Goal: Task Accomplishment & Management: Complete application form

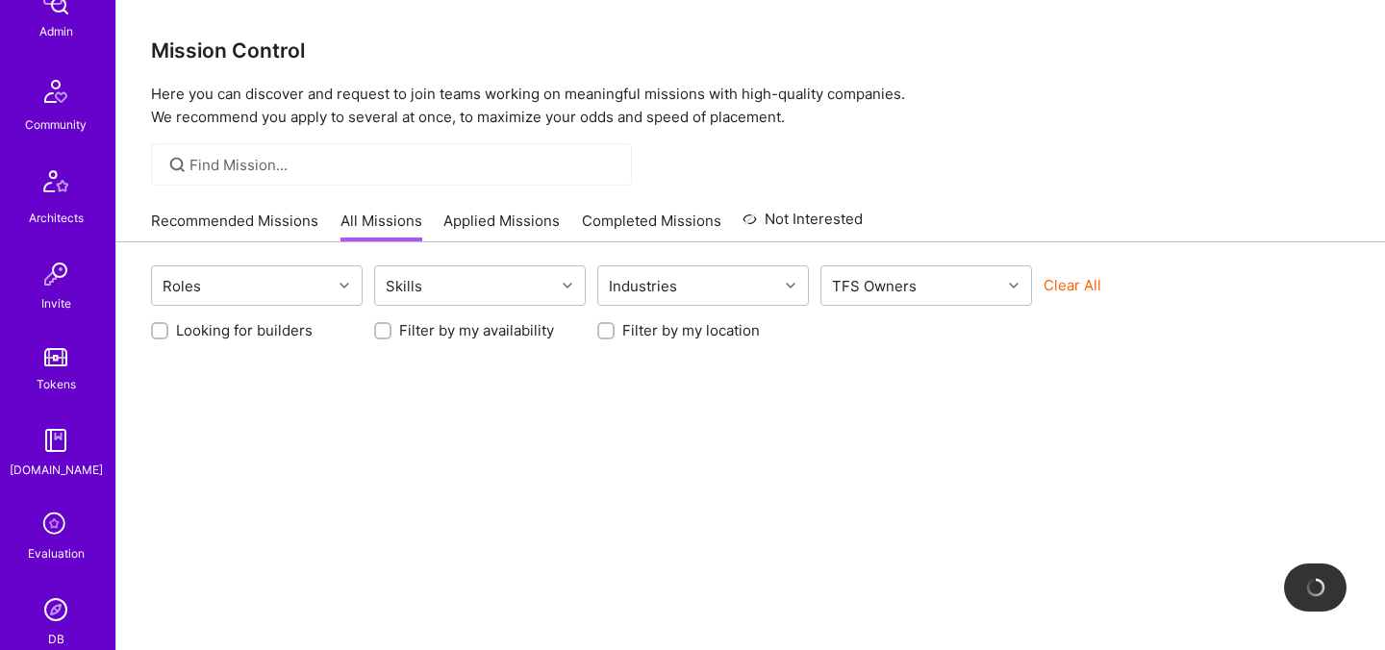
scroll to position [577, 0]
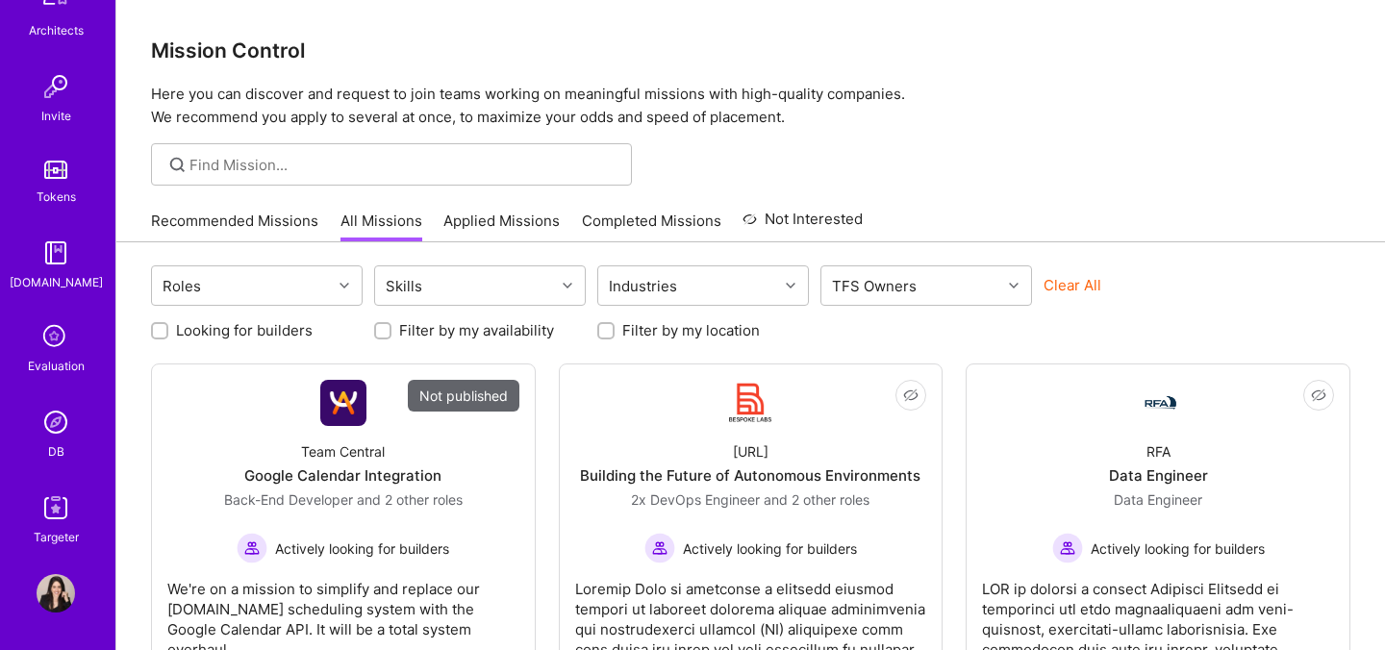
click at [54, 357] on div "Evaluation" at bounding box center [56, 366] width 57 height 20
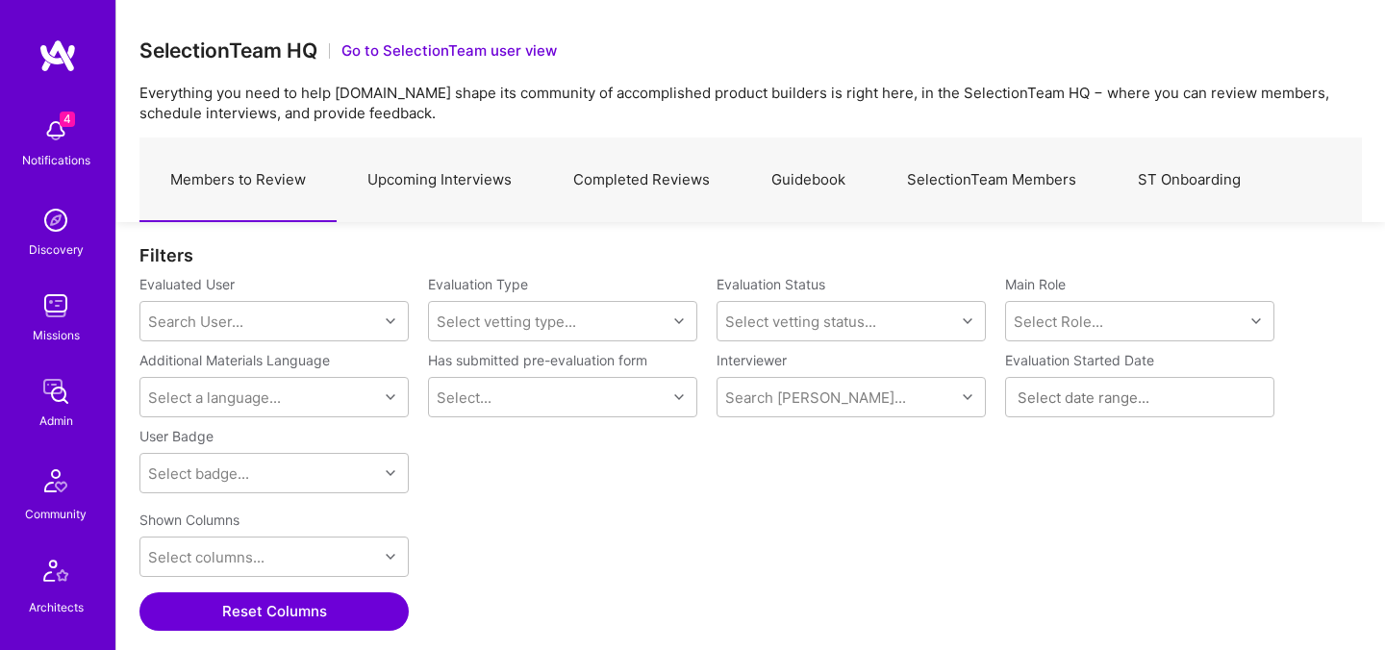
scroll to position [448, 1223]
click at [437, 182] on link "Upcoming Interviews" at bounding box center [440, 181] width 206 height 84
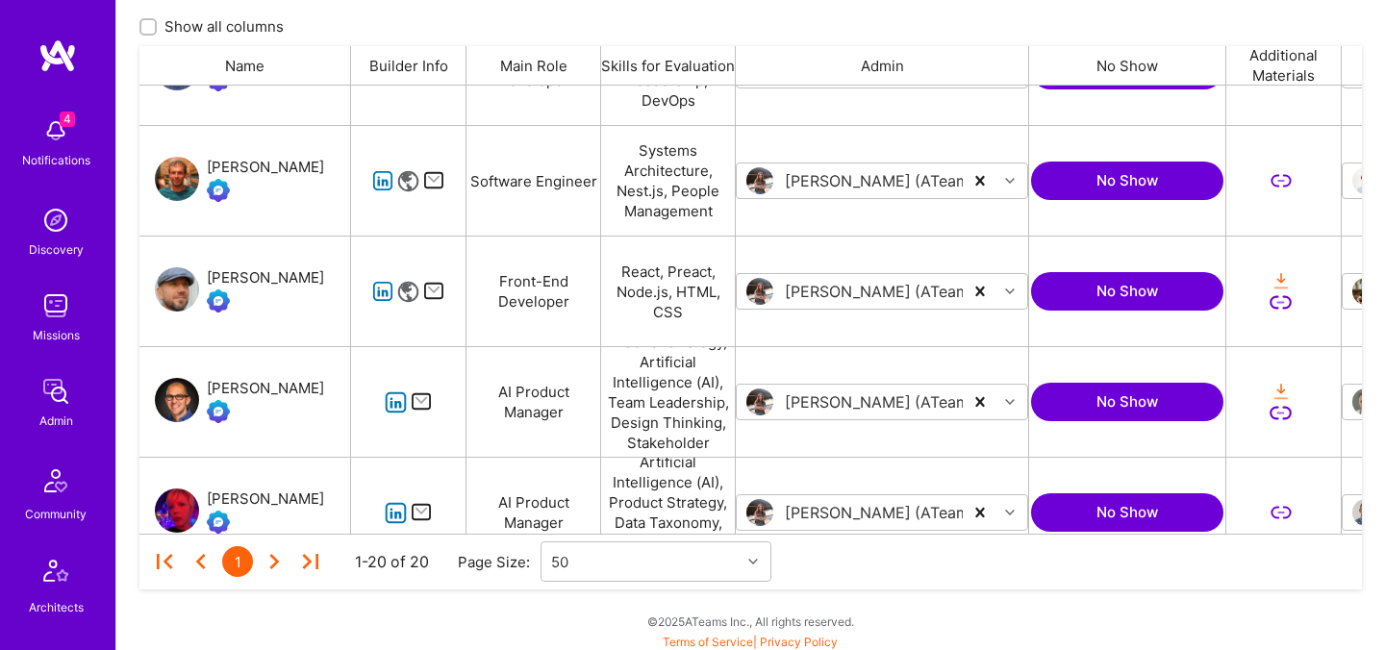
scroll to position [340, 0]
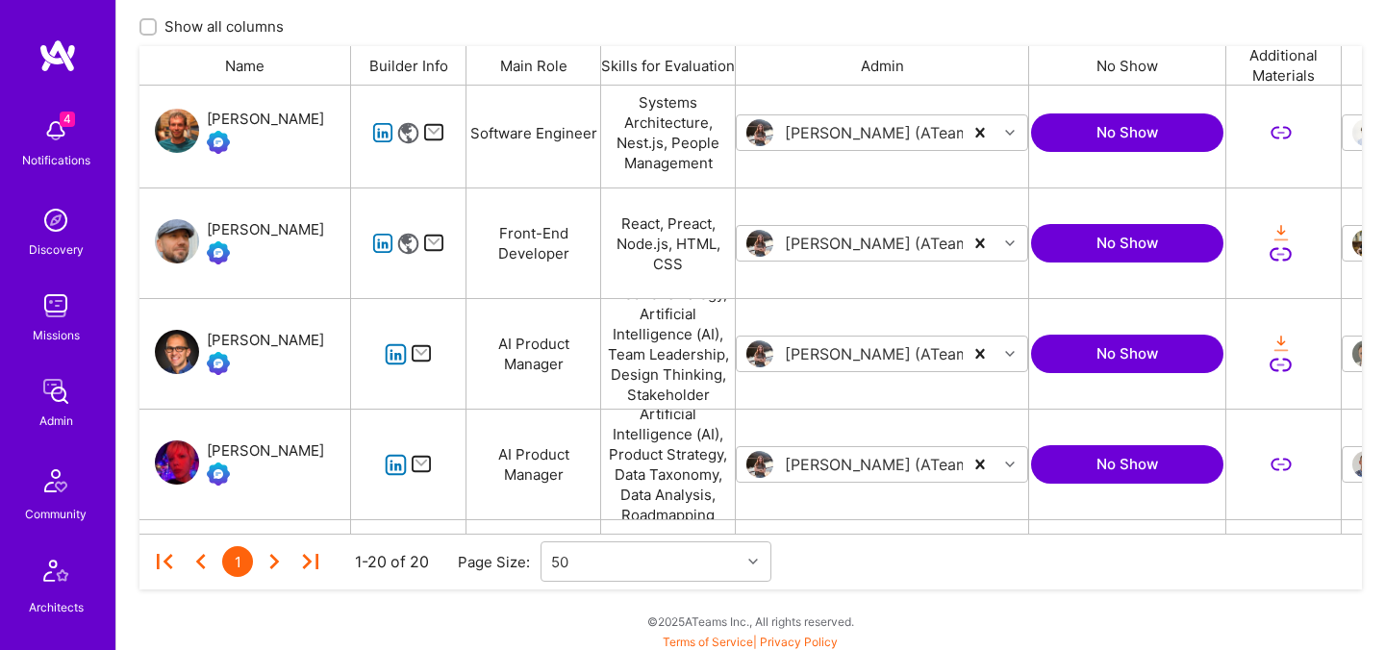
click at [239, 345] on div "Ariel Levi" at bounding box center [265, 340] width 117 height 23
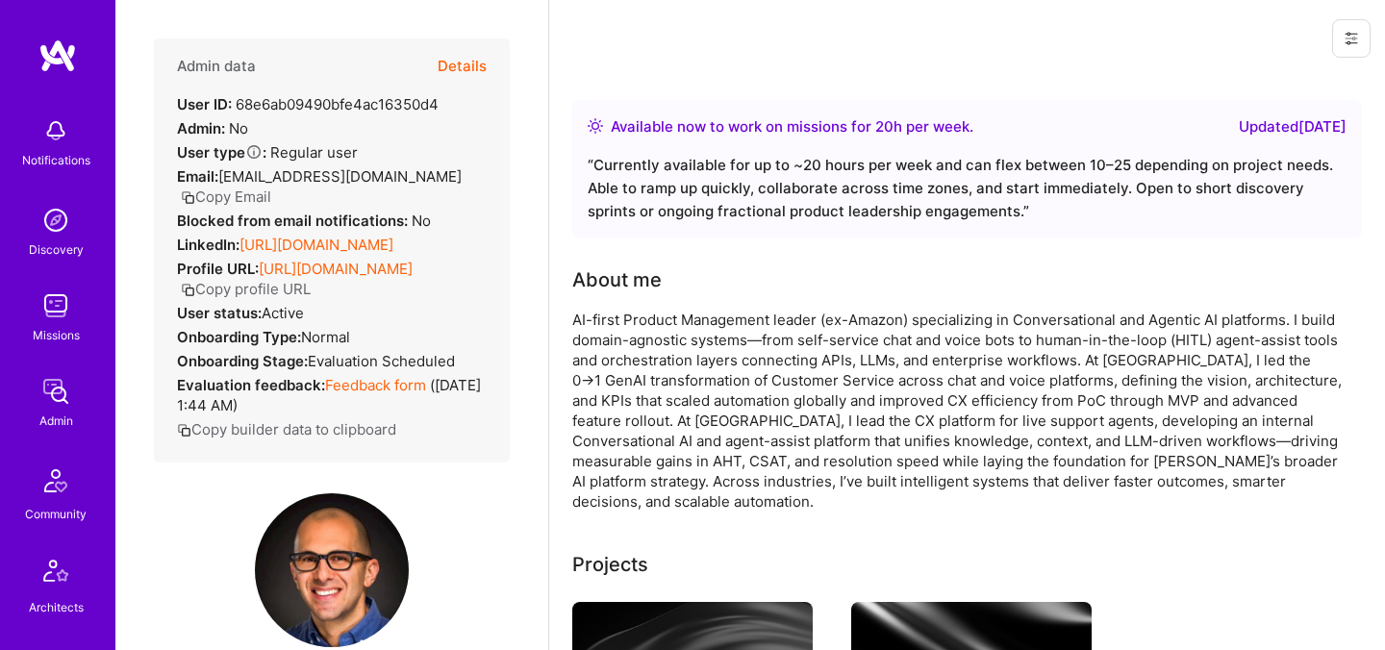
scroll to position [429, 0]
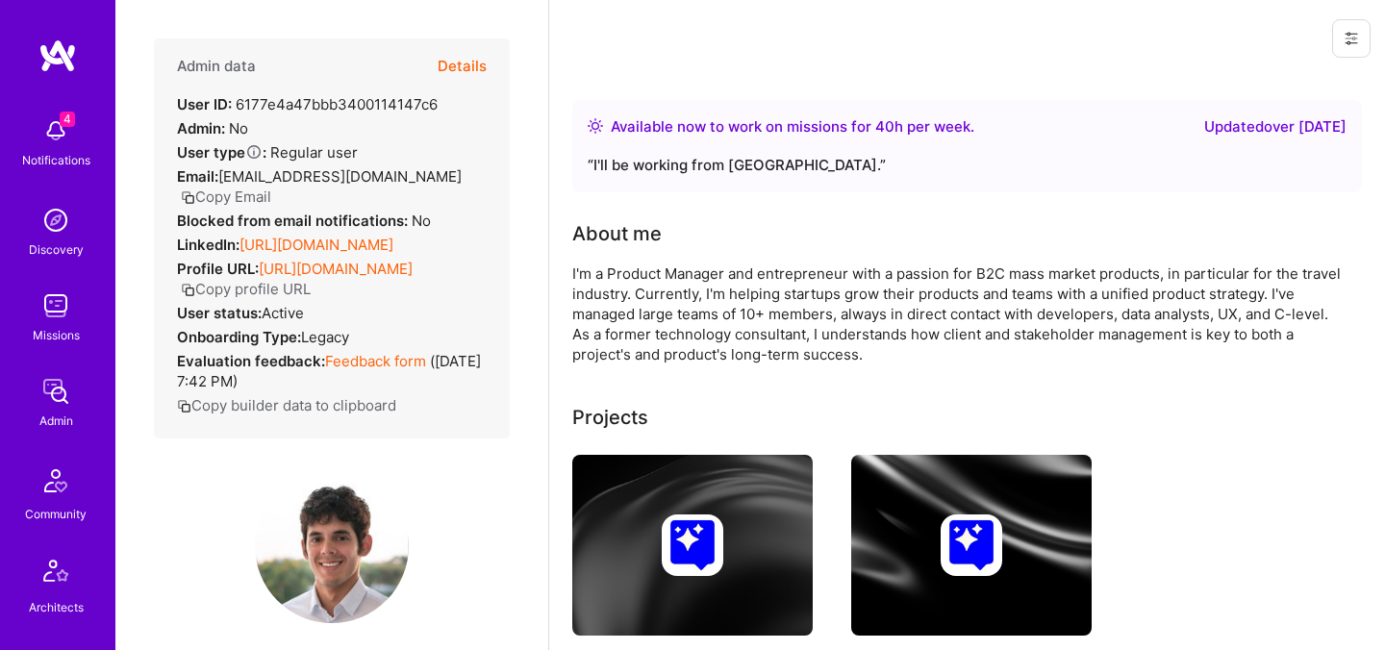
click at [462, 63] on button "Details" at bounding box center [462, 66] width 49 height 56
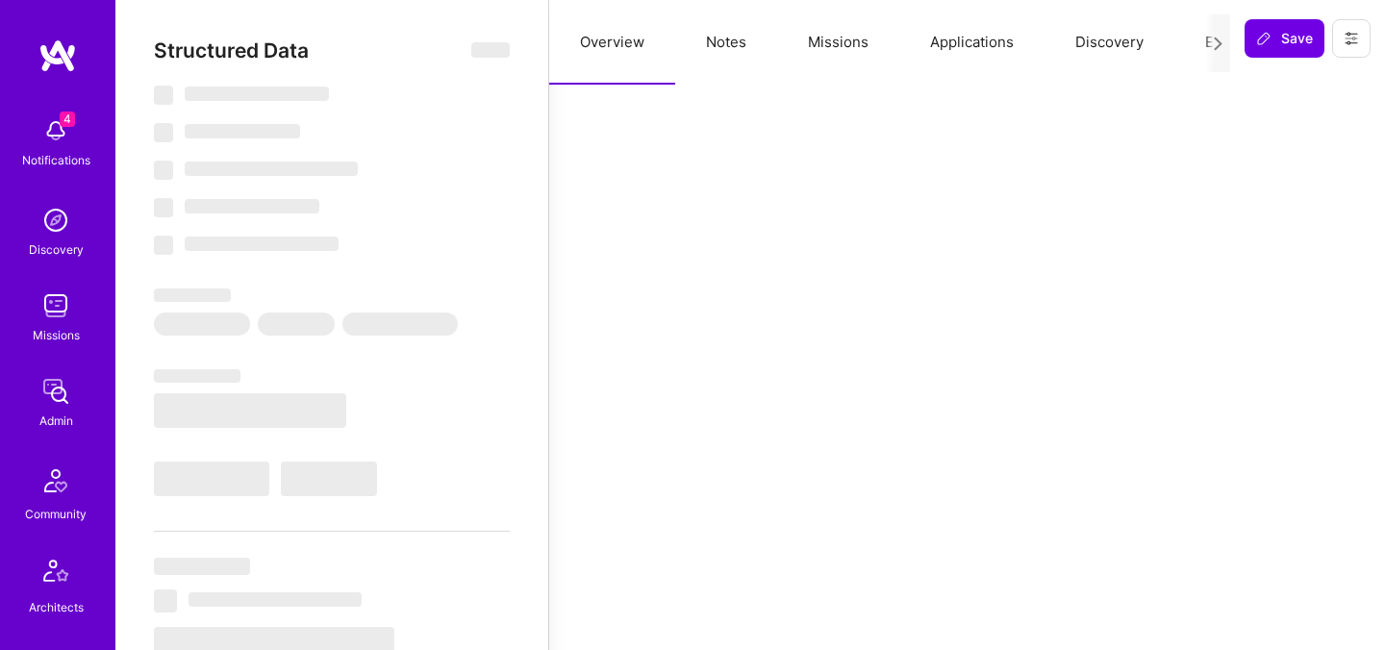
click at [1178, 35] on button "Evaluation" at bounding box center [1241, 42] width 132 height 85
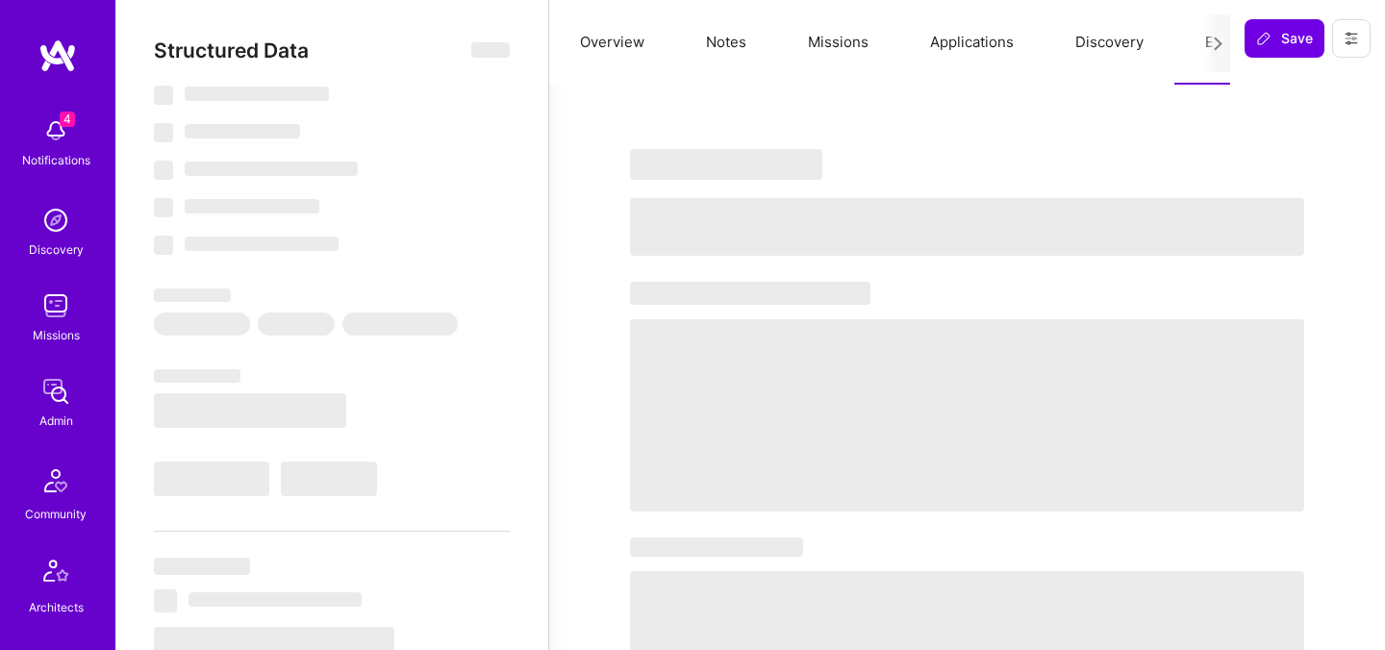
select select "Right Now"
select select "5"
select select "4"
select select "6"
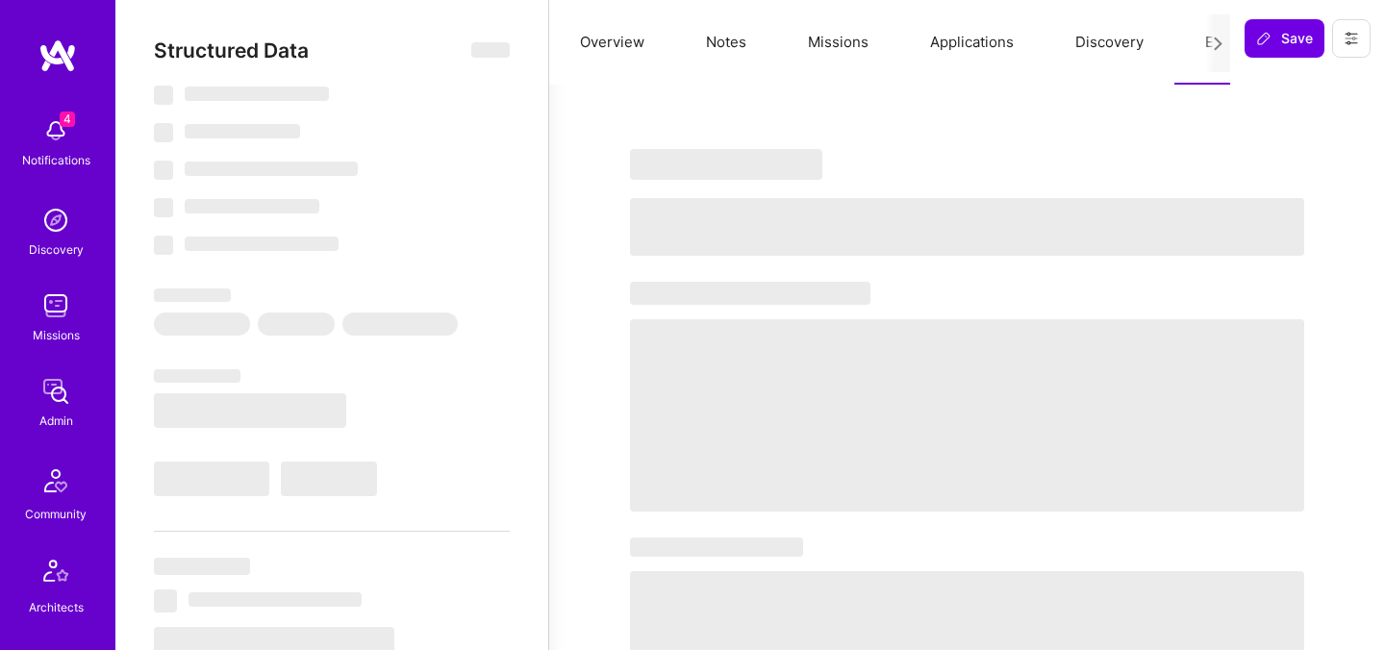
select select "US"
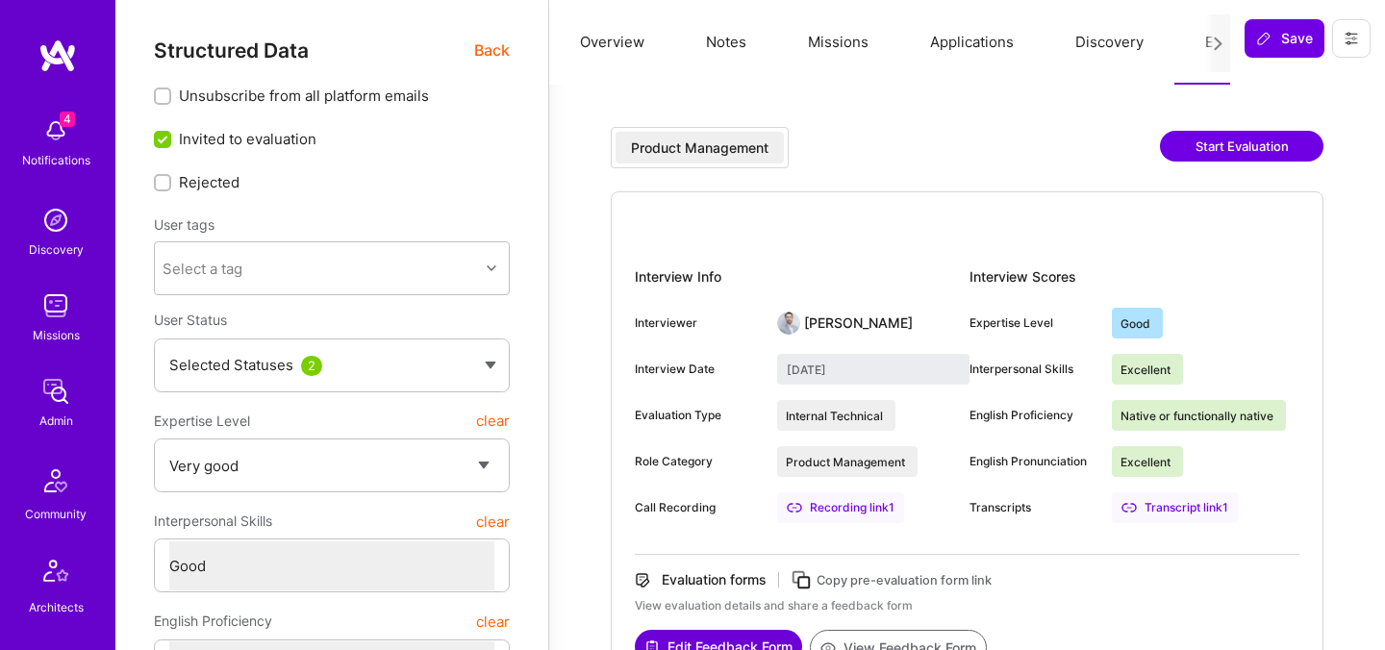
click at [485, 51] on span "Back" at bounding box center [492, 50] width 36 height 24
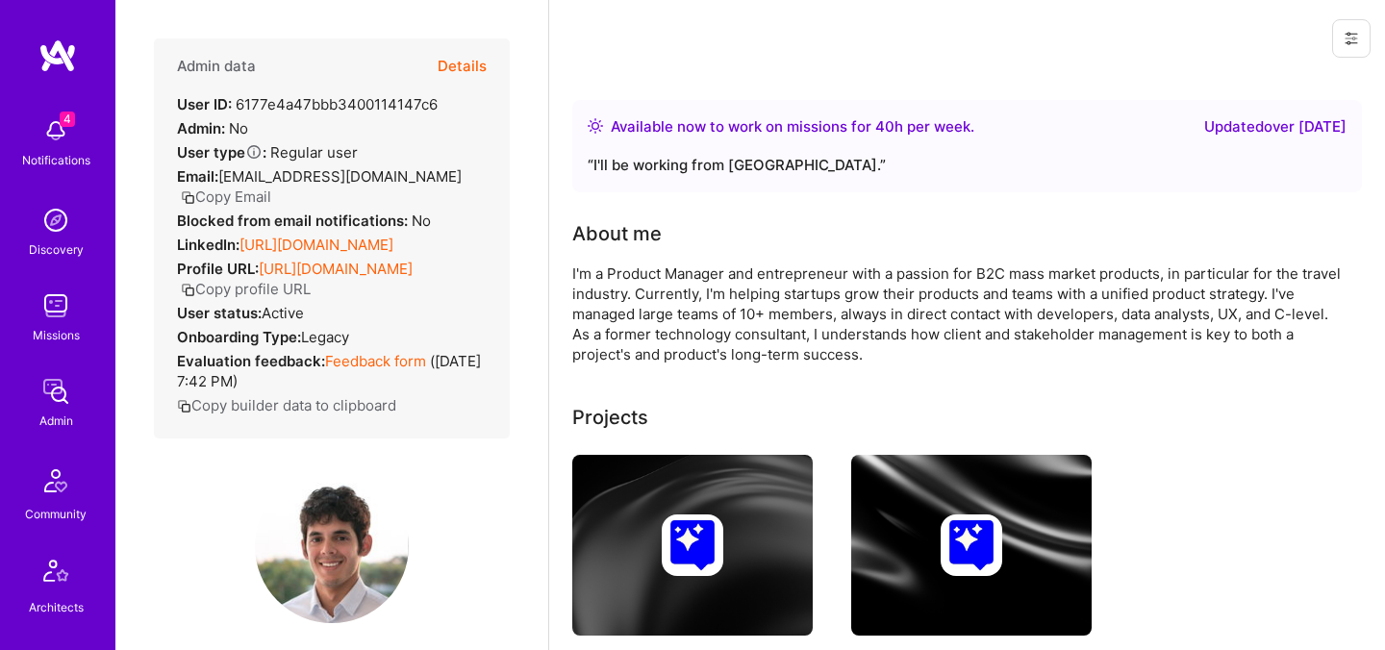
click at [477, 61] on button "Details" at bounding box center [462, 66] width 49 height 56
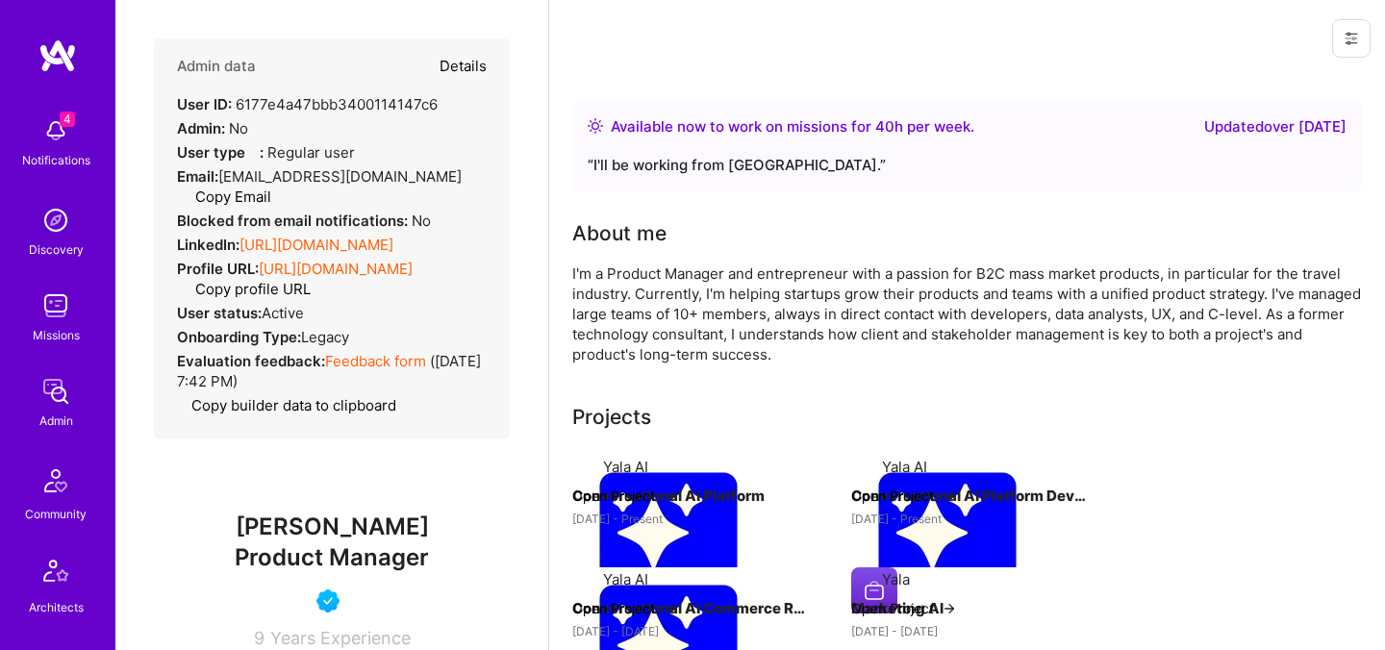
type textarea "x"
select select "5"
select select "4"
select select "6"
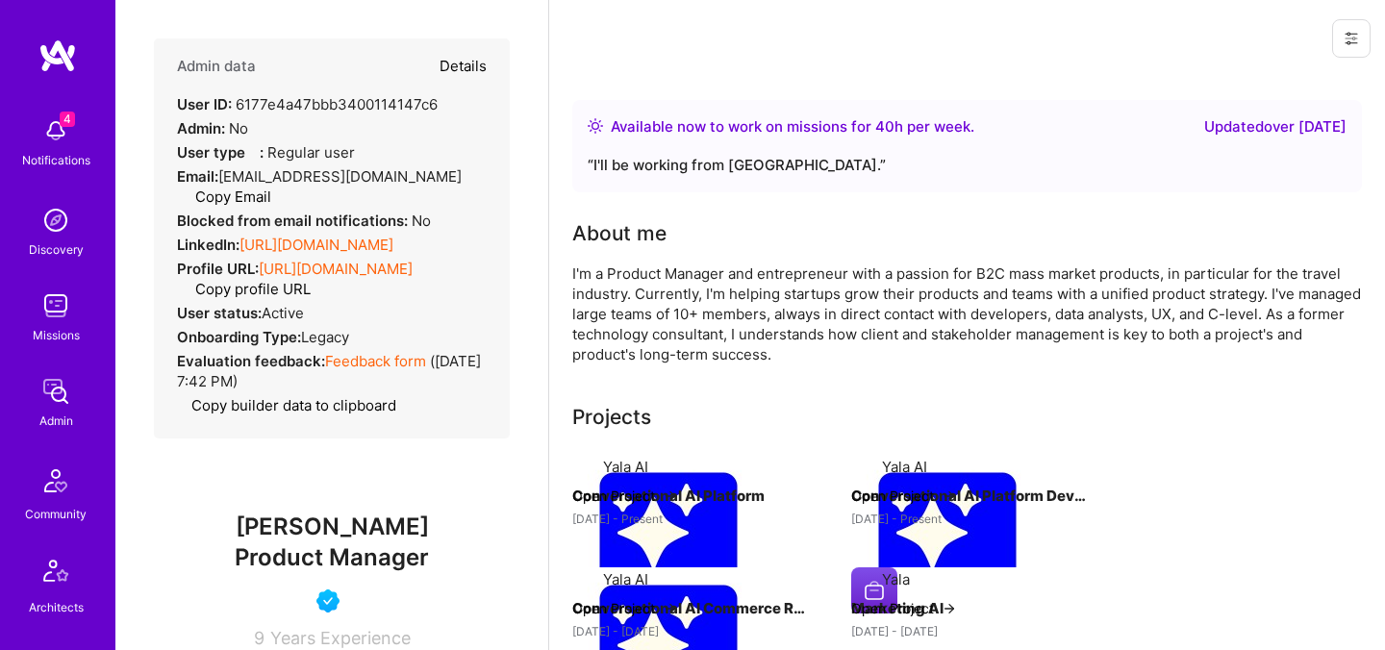
select select "US"
select select "Right Now"
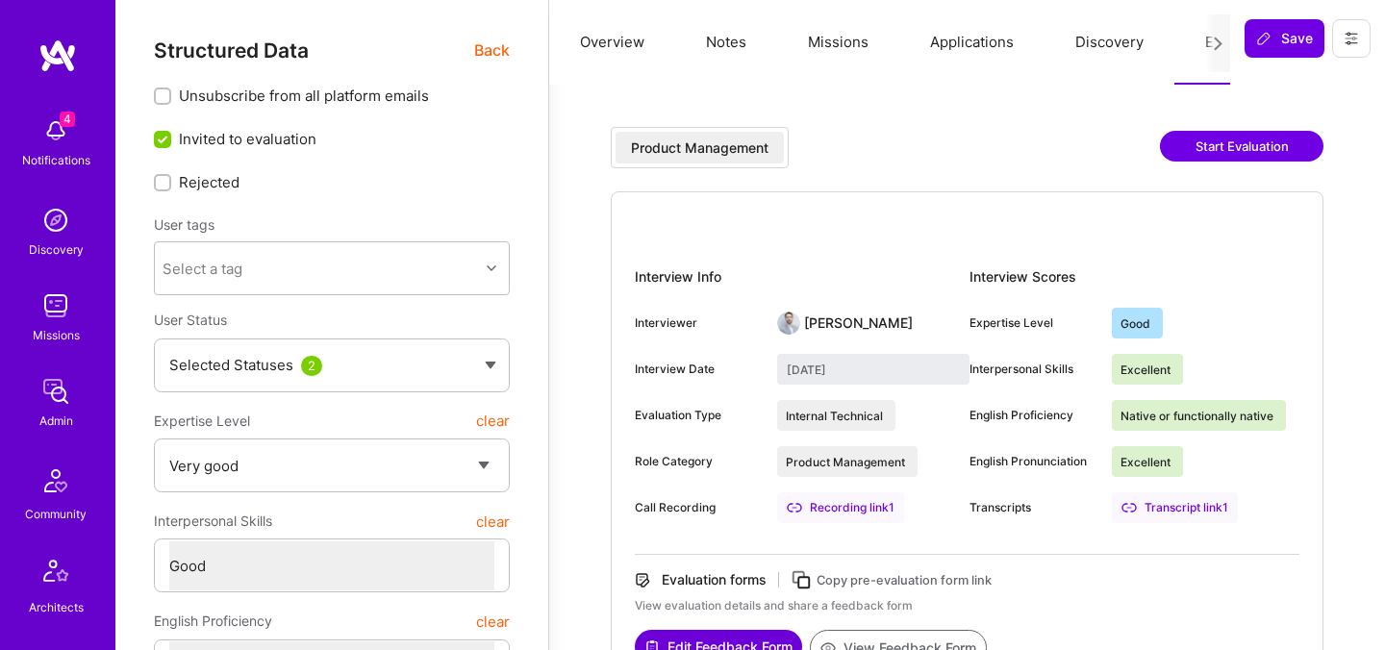
click at [635, 35] on button "Overview" at bounding box center [612, 42] width 126 height 85
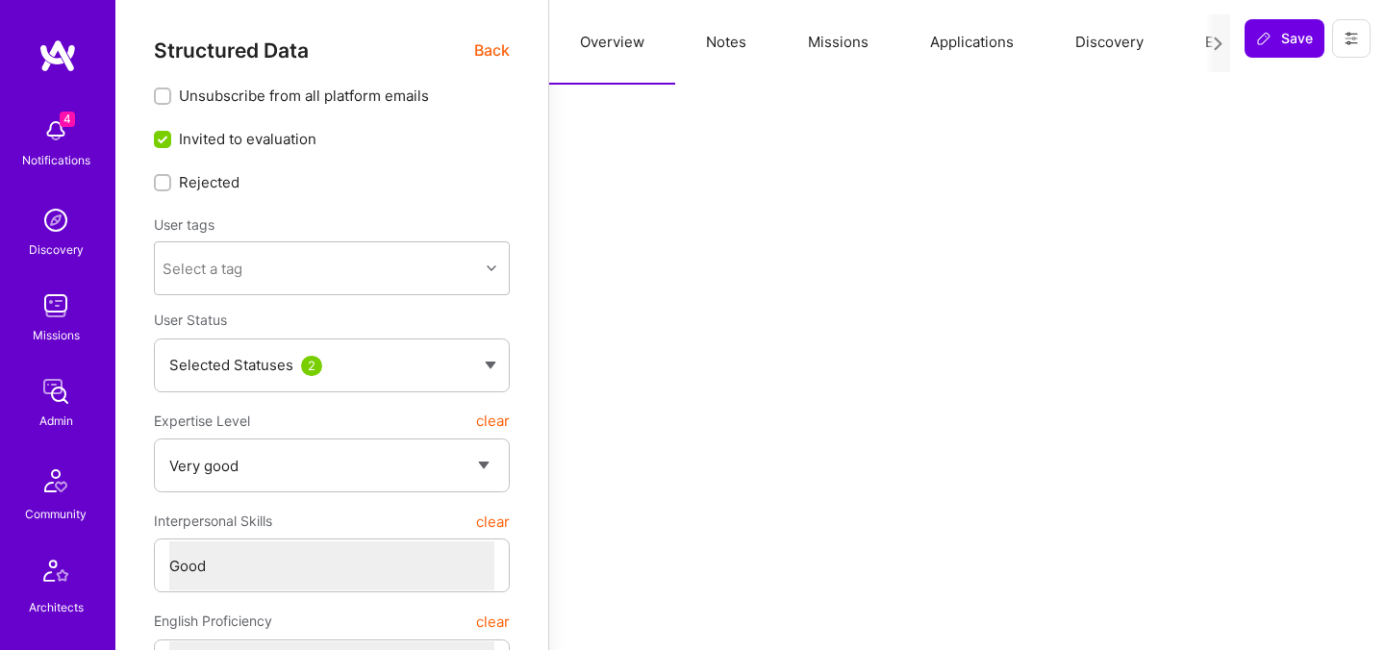
click at [826, 43] on button "Missions" at bounding box center [838, 42] width 122 height 85
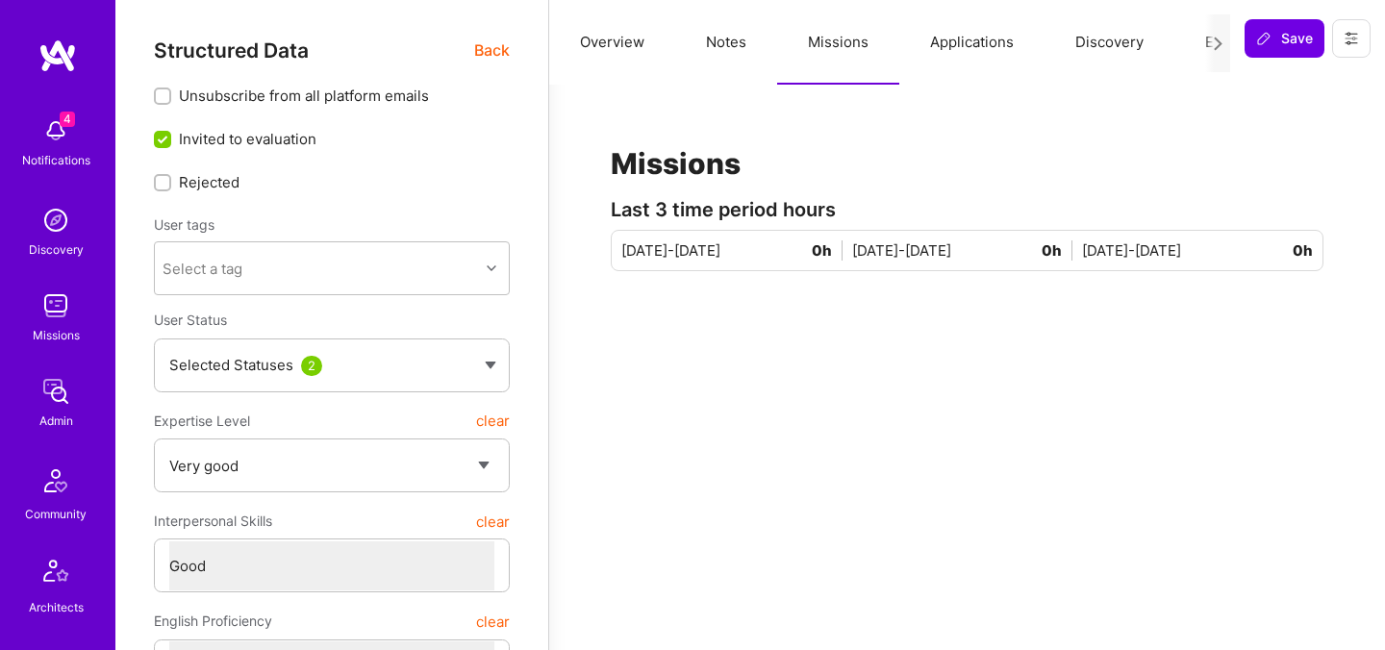
click at [959, 51] on button "Applications" at bounding box center [971, 42] width 145 height 85
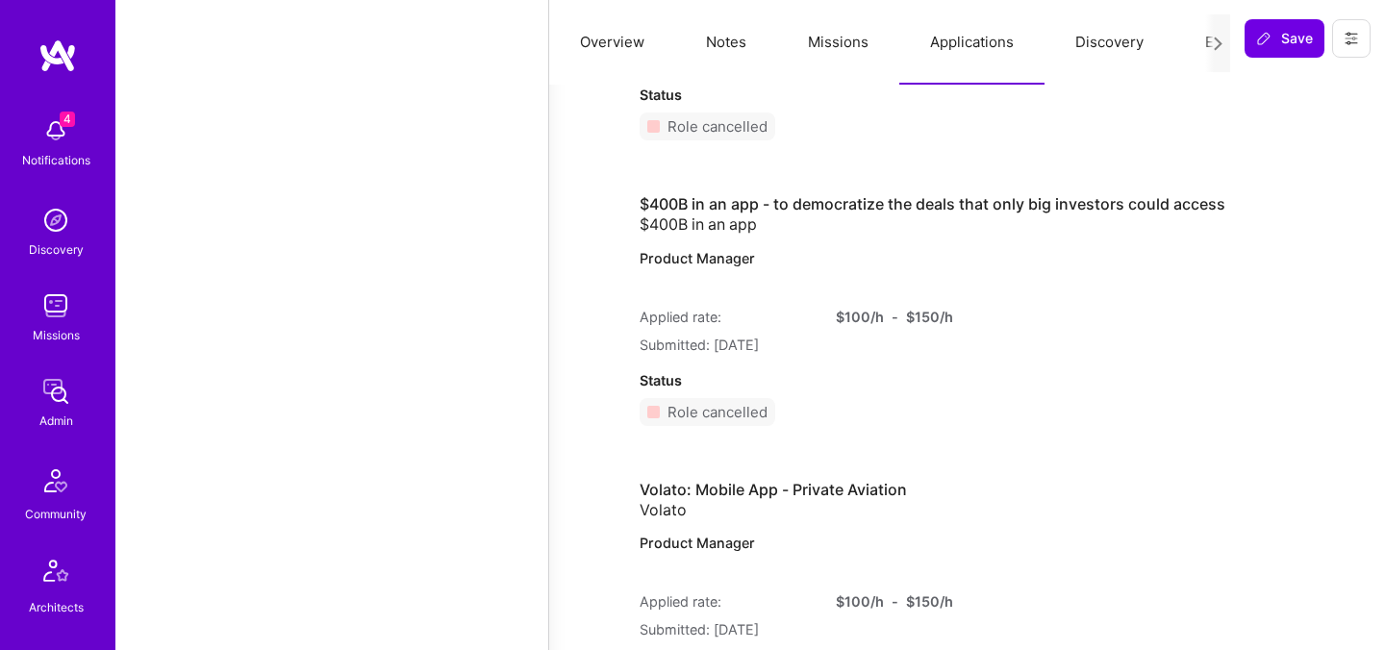
scroll to position [18989, 0]
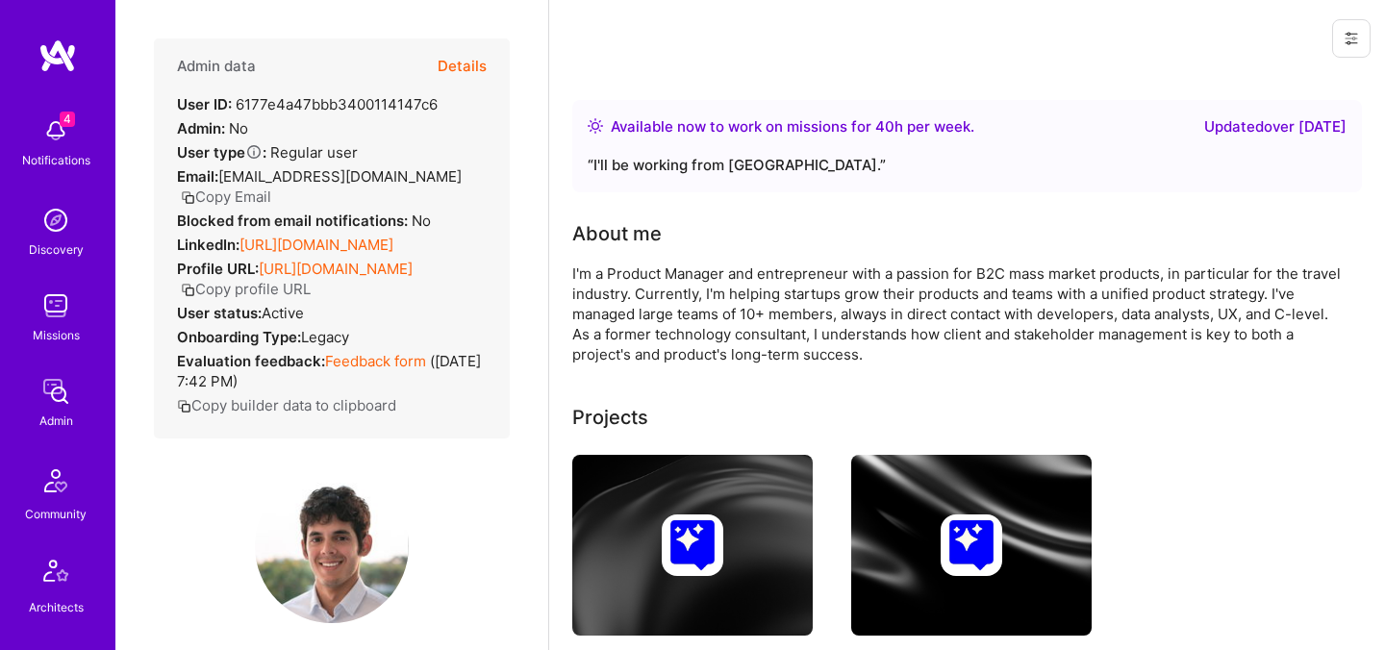
click at [467, 63] on button "Details" at bounding box center [462, 66] width 49 height 56
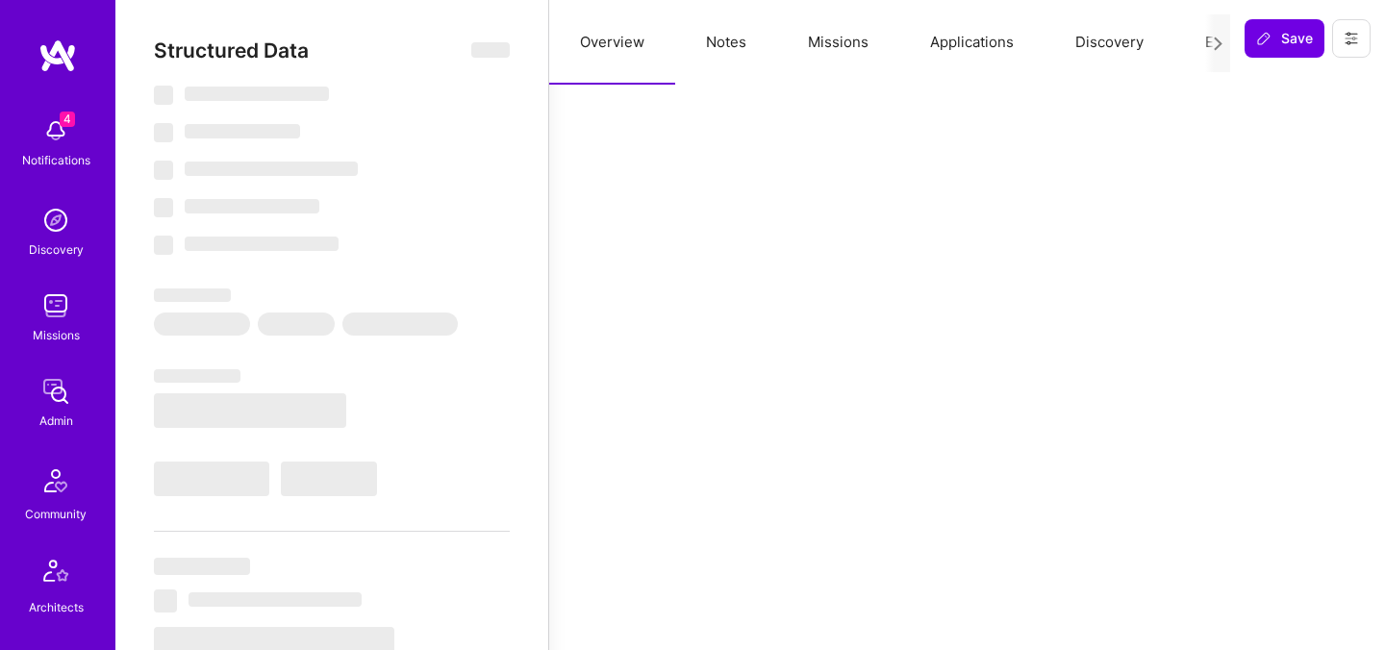
click at [1170, 40] on button "Discovery" at bounding box center [1110, 42] width 130 height 85
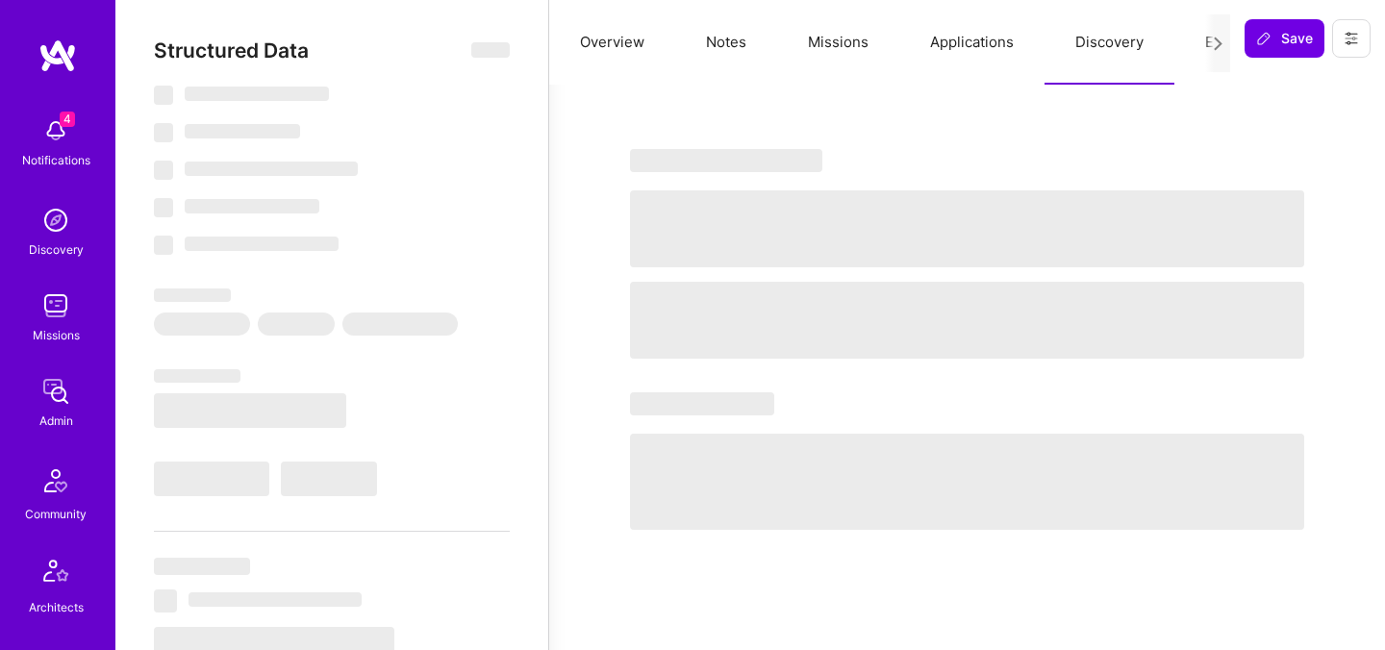
click at [1196, 43] on button "Evaluation" at bounding box center [1241, 42] width 132 height 85
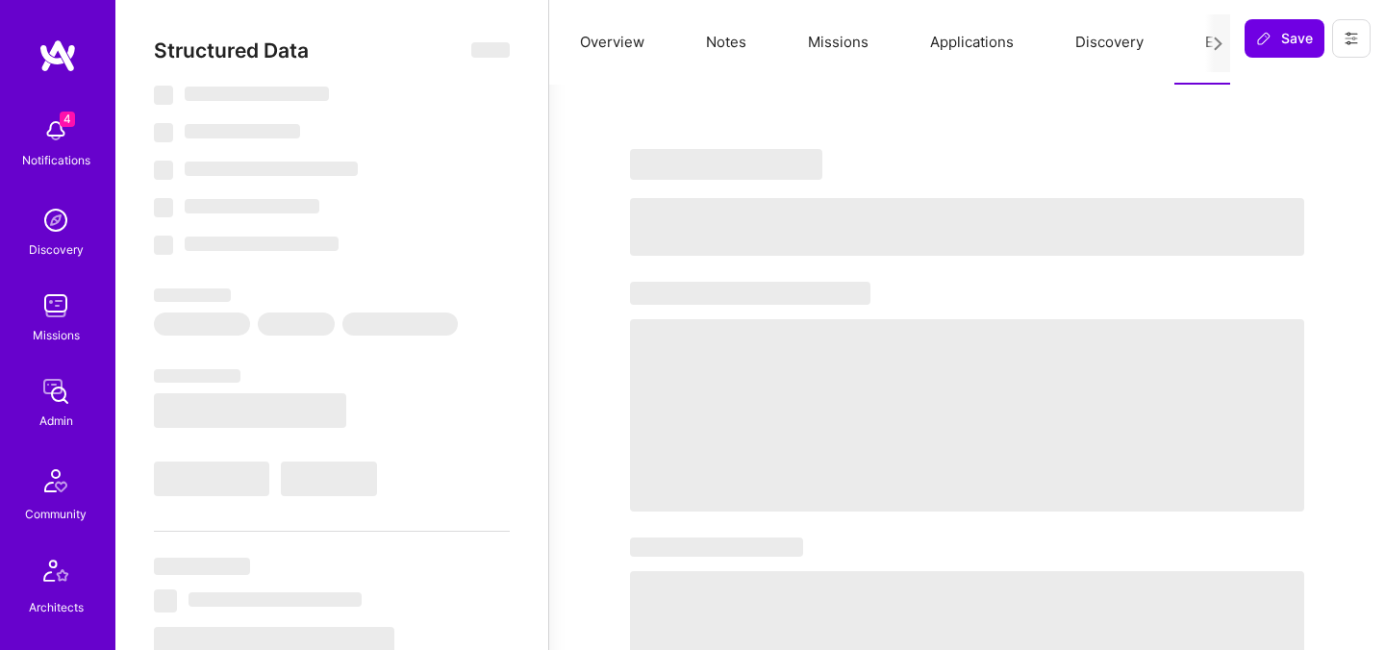
select select "Right Now"
select select "5"
select select "4"
select select "6"
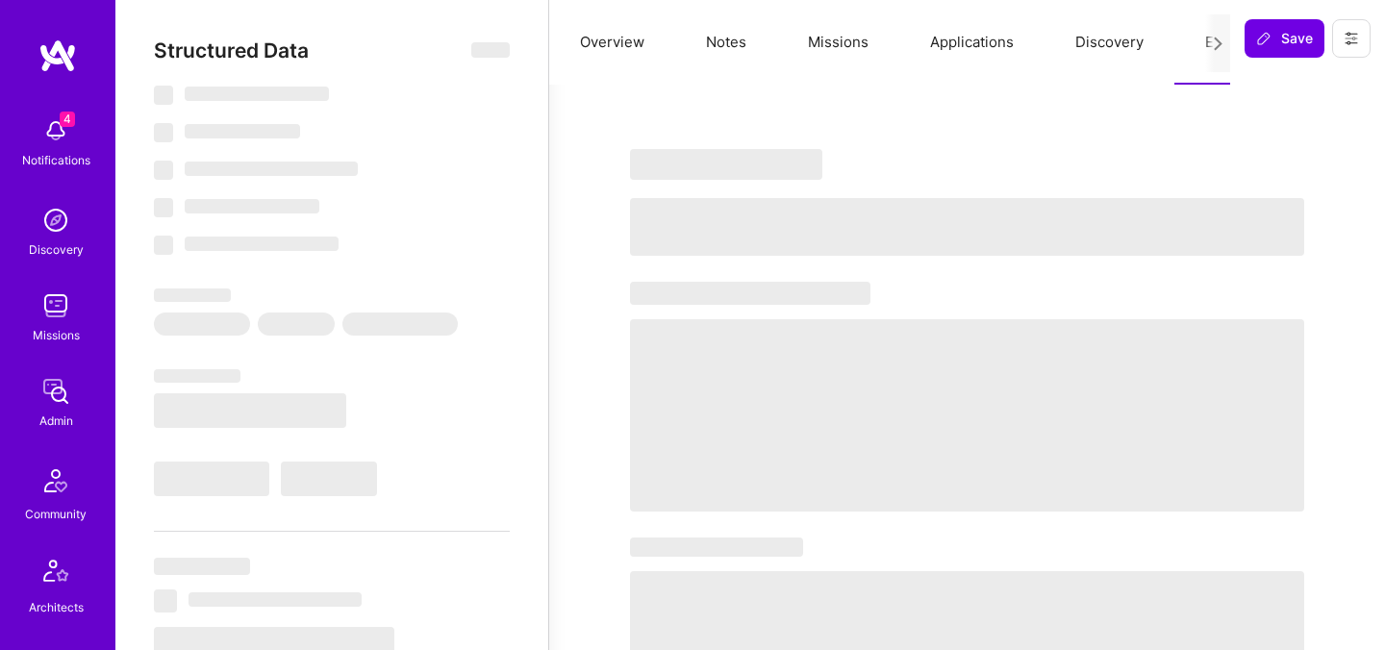
select select "US"
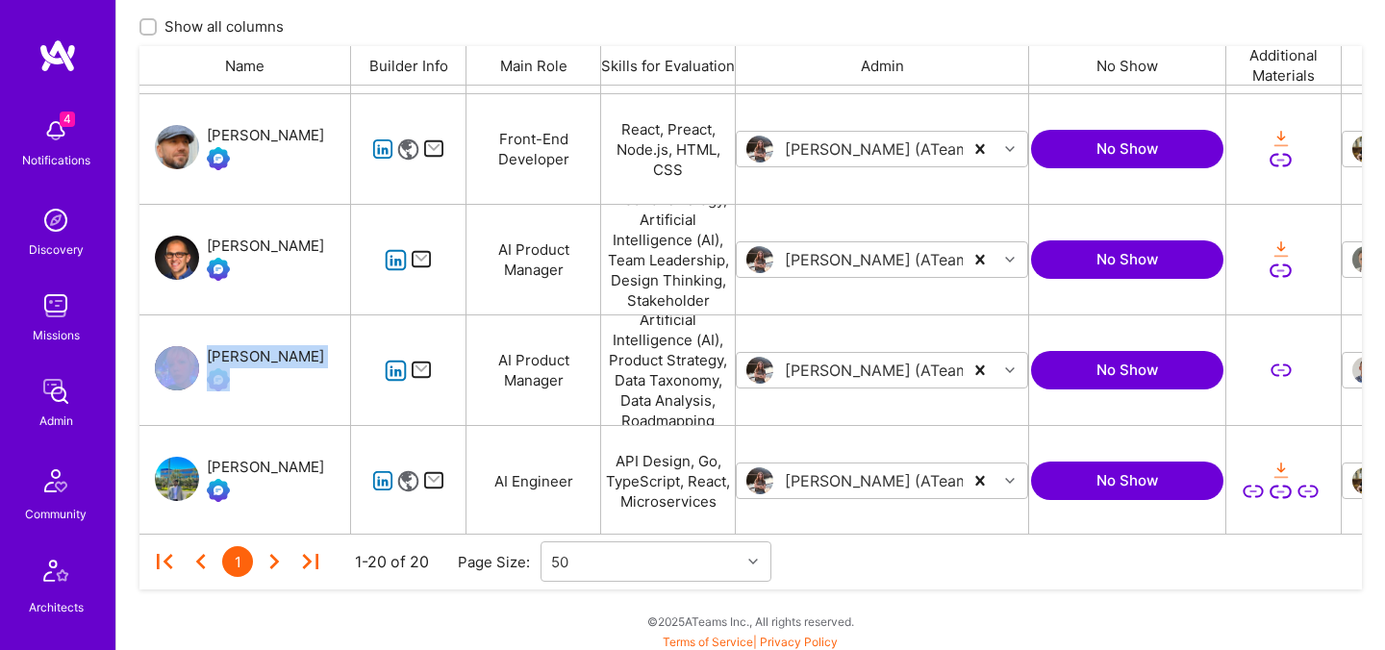
drag, startPoint x: 210, startPoint y: 338, endPoint x: 288, endPoint y: 353, distance: 79.4
click at [288, 353] on div "[PERSON_NAME]" at bounding box center [245, 371] width 212 height 110
copy div "[PERSON_NAME]"
click at [261, 355] on div "Taylor Kirch" at bounding box center [265, 356] width 117 height 23
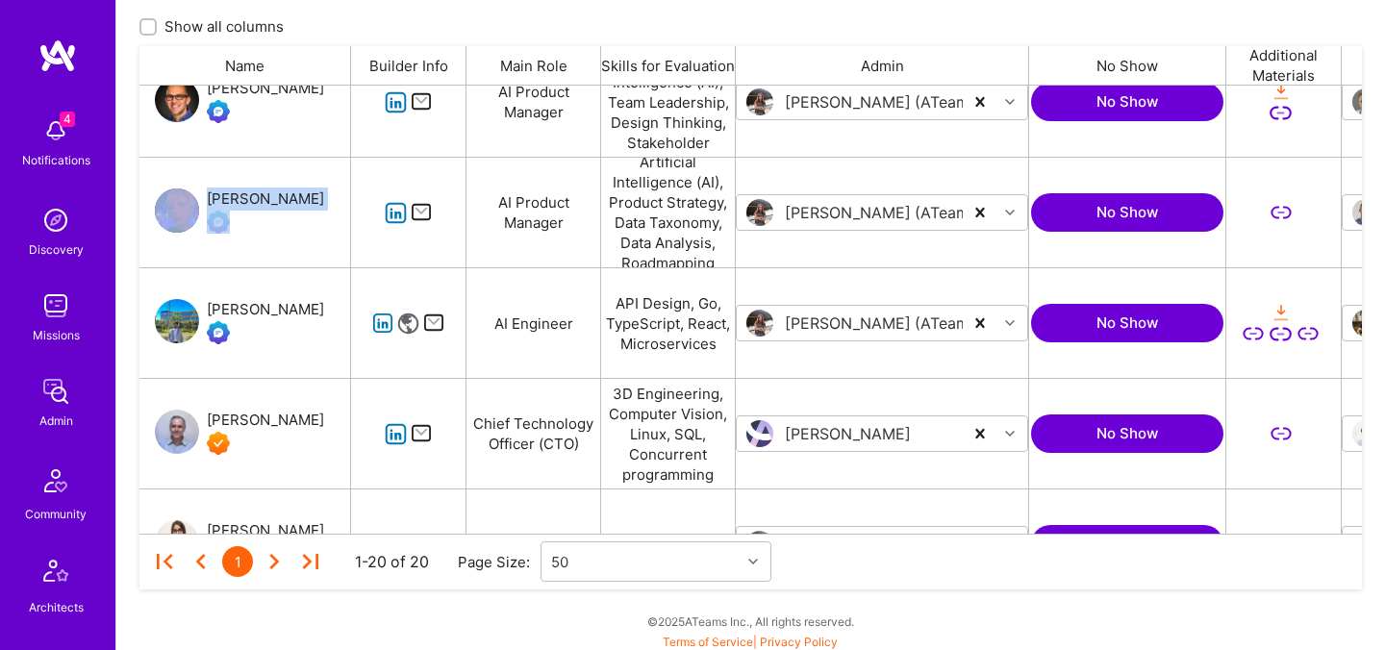
scroll to position [615, 0]
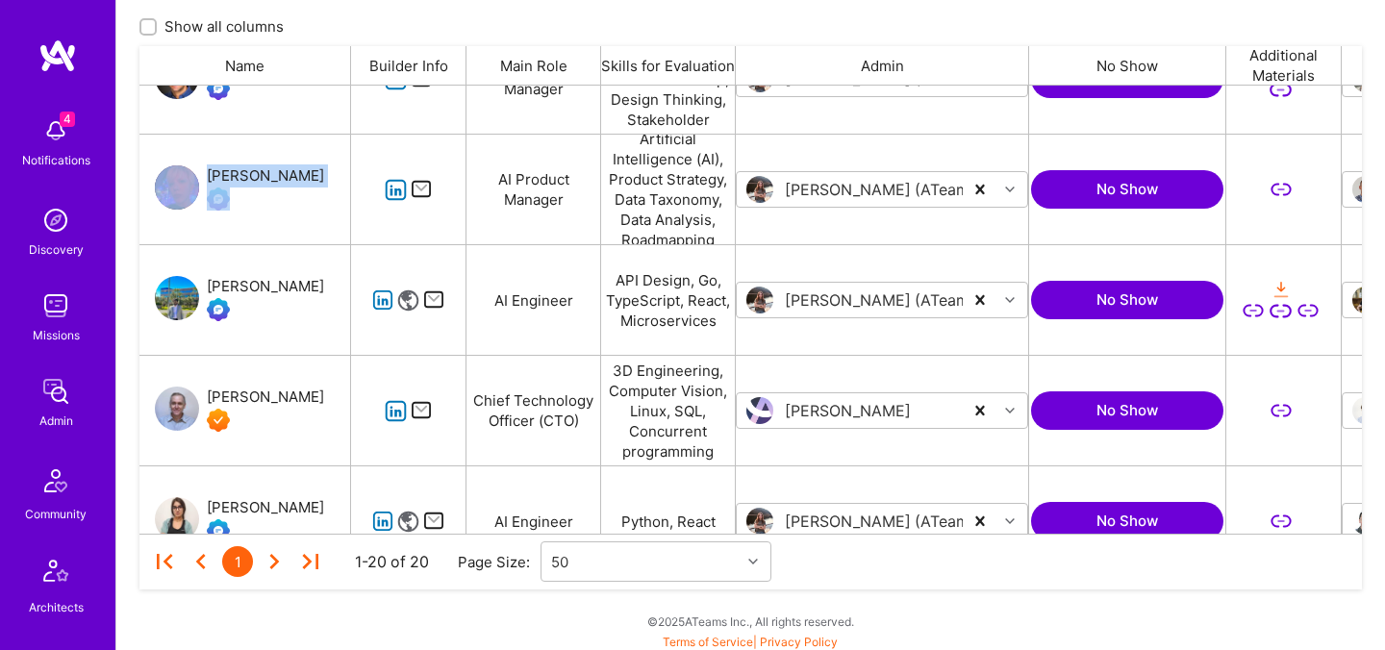
drag, startPoint x: 209, startPoint y: 247, endPoint x: 281, endPoint y: 293, distance: 85.7
click at [283, 295] on div "Deeptanshu Sankhwar" at bounding box center [245, 300] width 212 height 110
copy div "Deeptanshu Sankhwar"
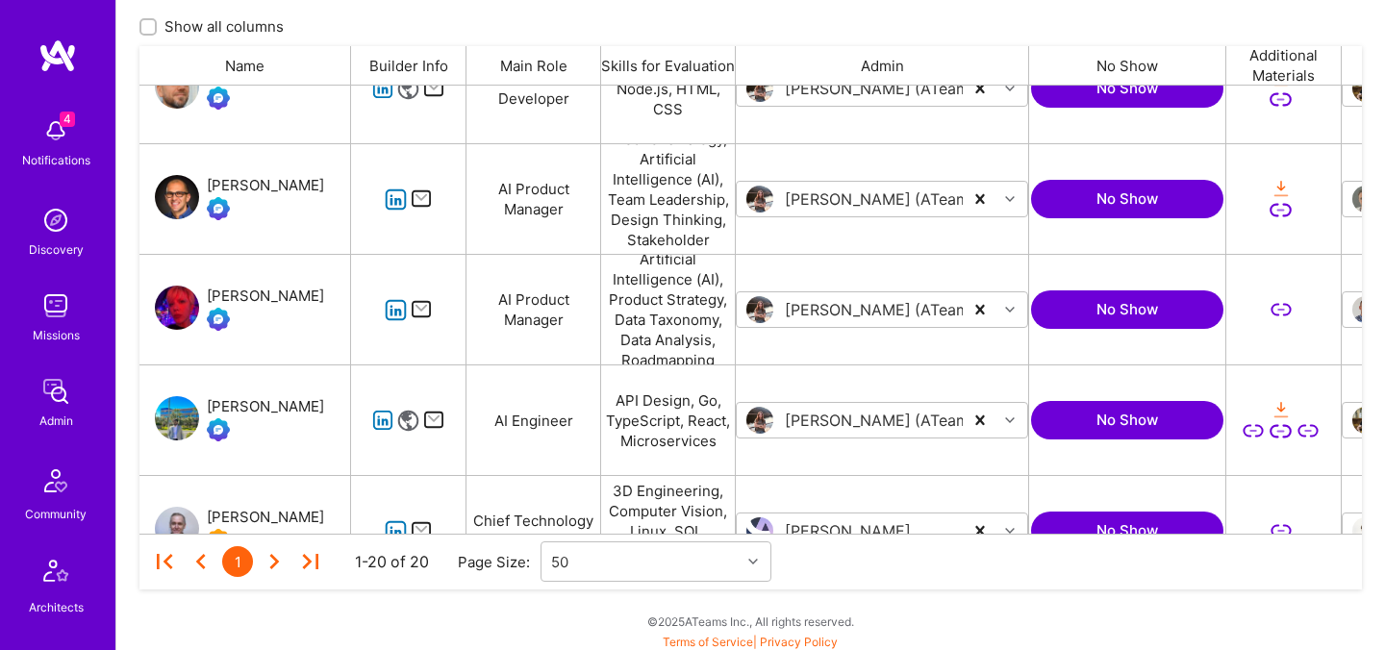
scroll to position [541, 0]
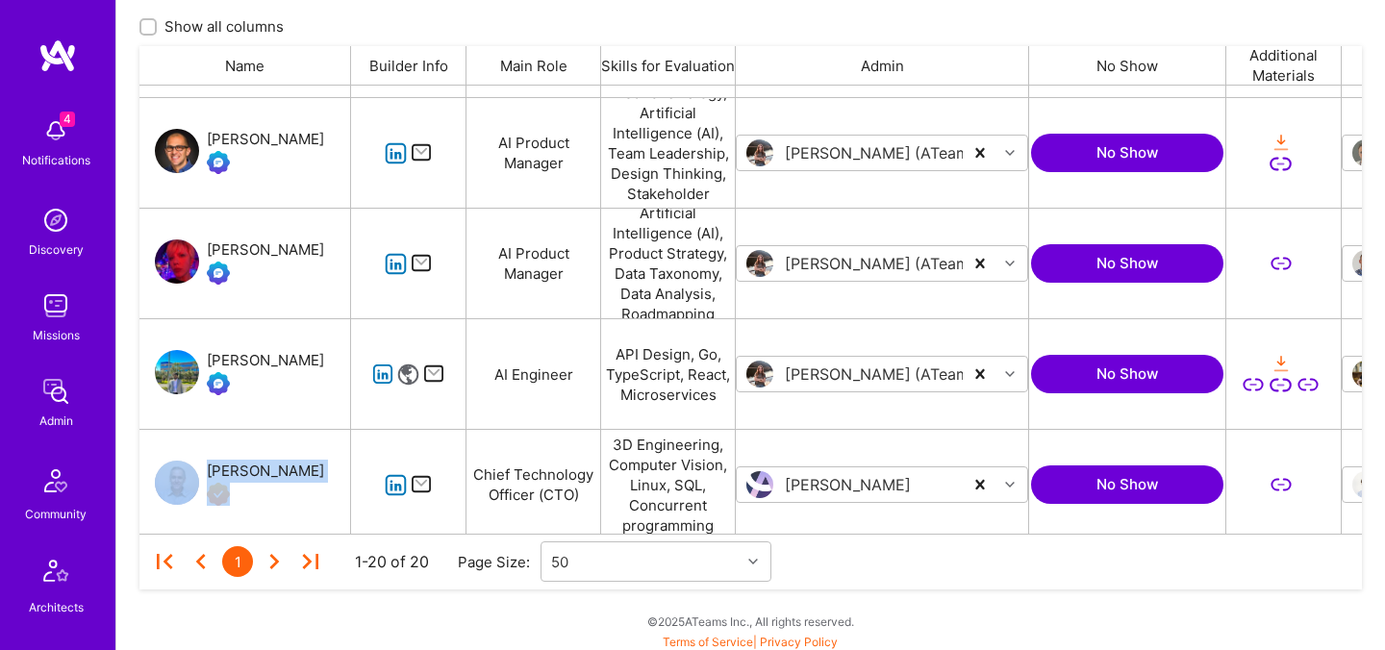
drag, startPoint x: 212, startPoint y: 459, endPoint x: 291, endPoint y: 467, distance: 79.4
click at [291, 469] on div "Jim Mooney" at bounding box center [245, 485] width 212 height 110
copy div "Jim Mooney"
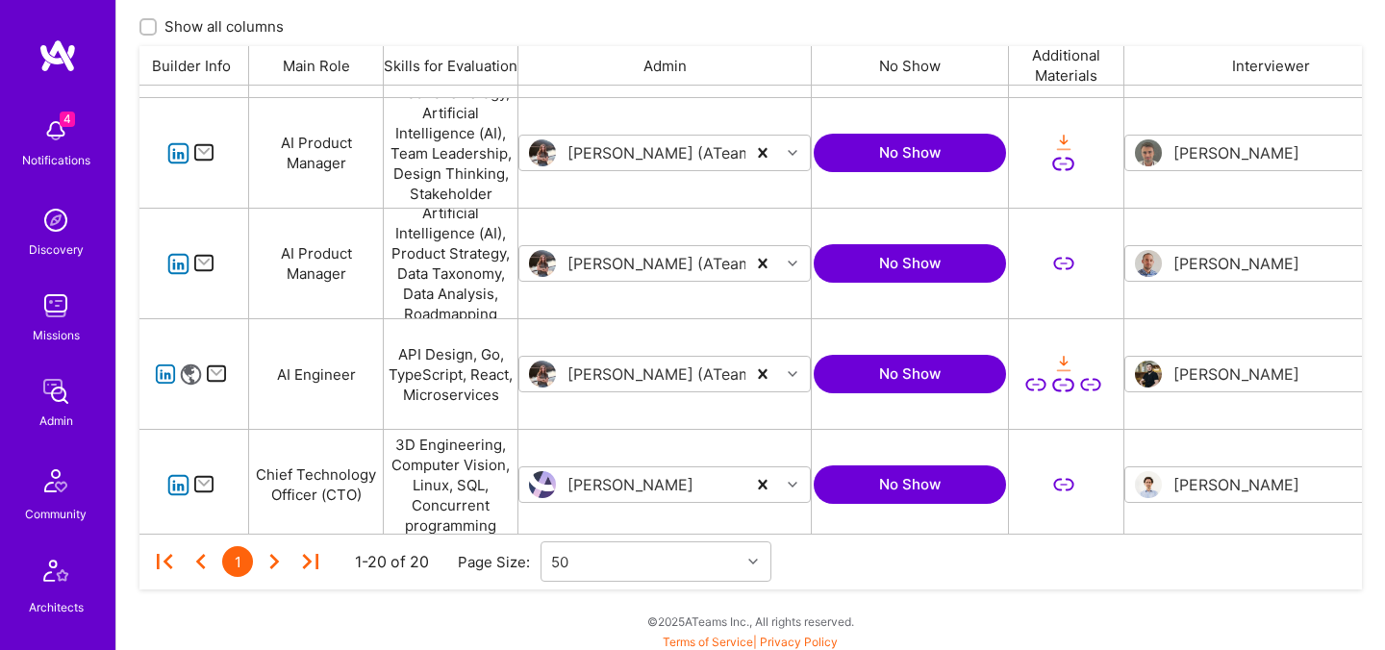
scroll to position [0, 0]
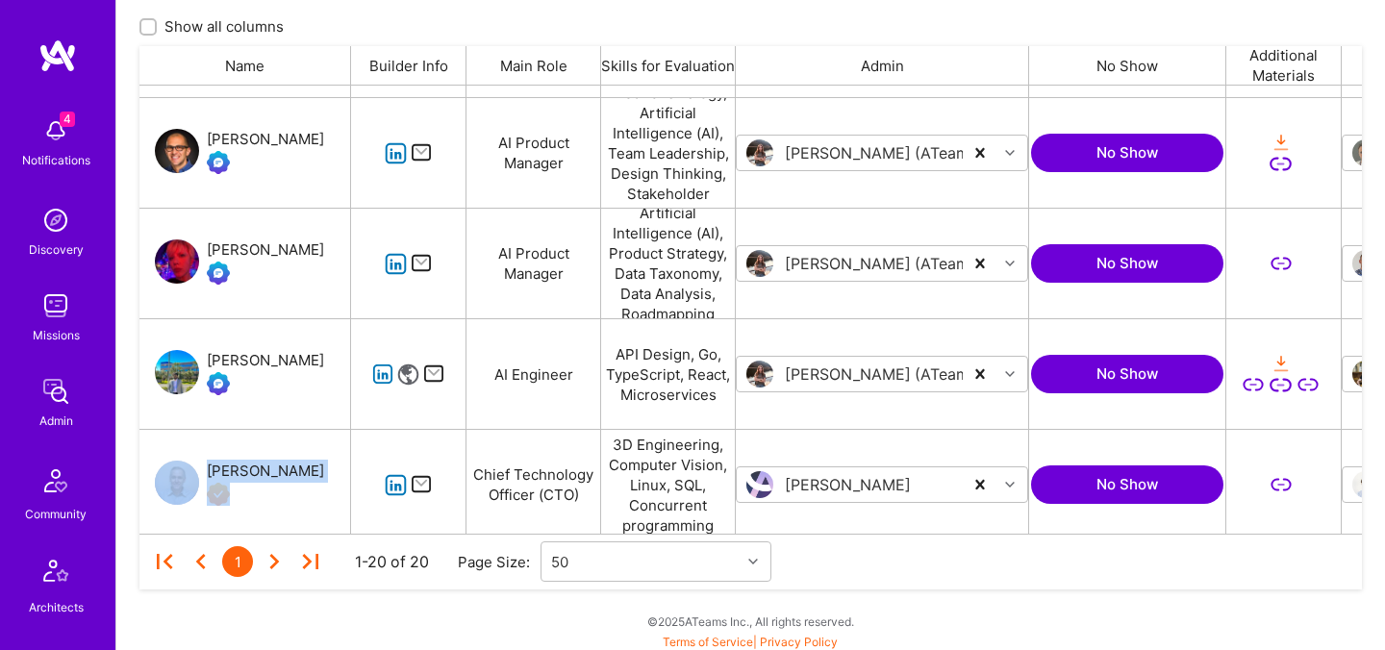
drag, startPoint x: 218, startPoint y: 334, endPoint x: 283, endPoint y: 367, distance: 72.7
click at [283, 367] on div "Deeptanshu Sankhwar" at bounding box center [245, 374] width 212 height 110
copy div "Deeptanshu Sankhwar"
click at [257, 357] on div "Deeptanshu Sankhwar" at bounding box center [265, 360] width 117 height 23
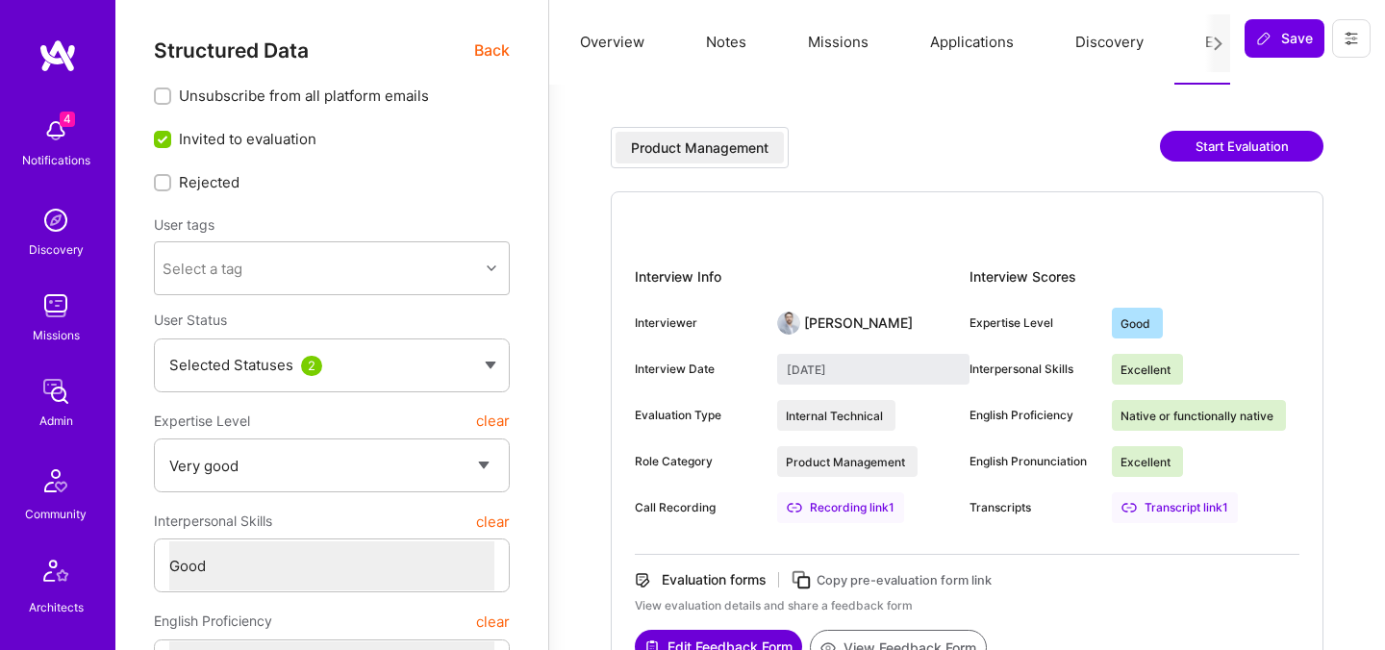
select select "5"
select select "4"
select select "6"
select select "US"
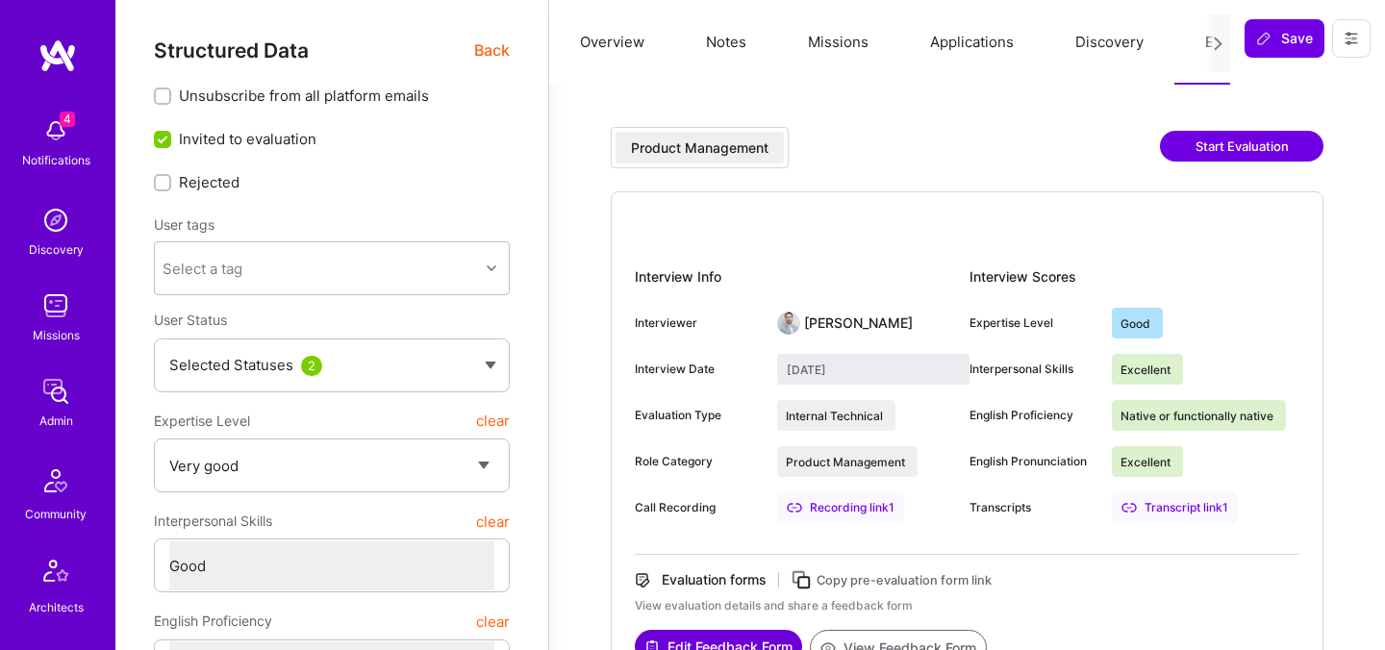
select select "Right Now"
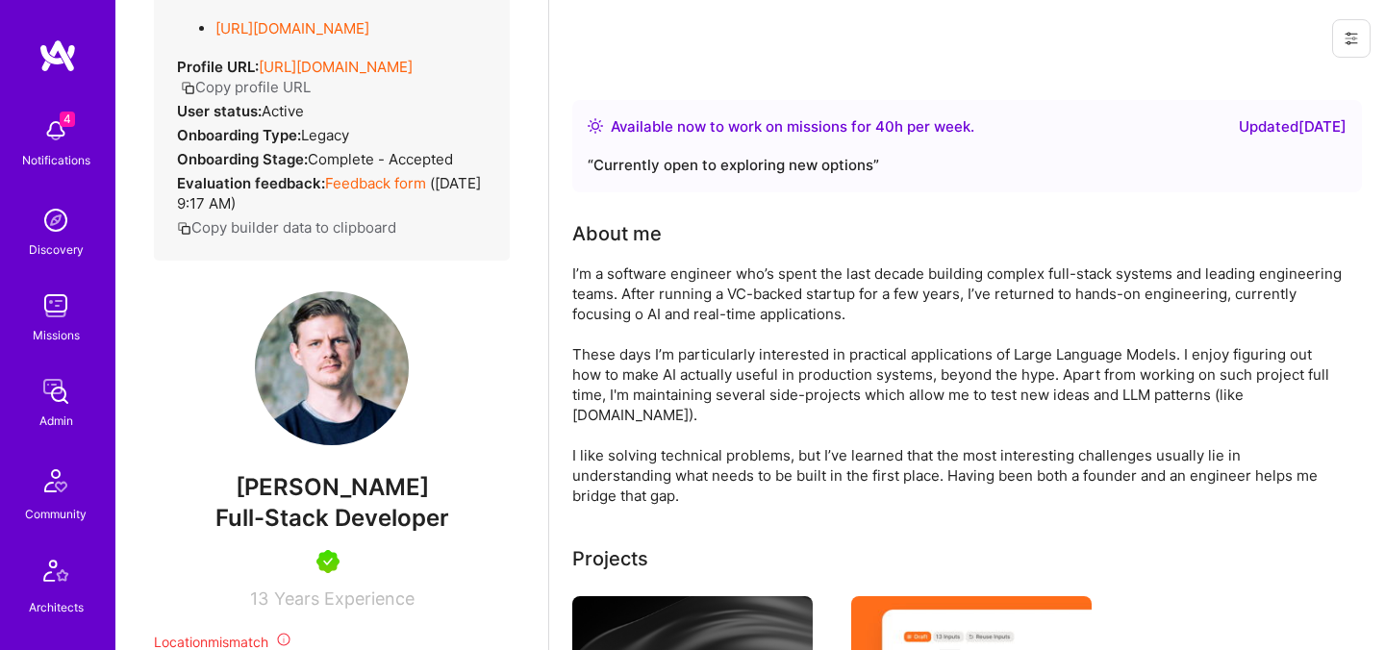
scroll to position [271, 0]
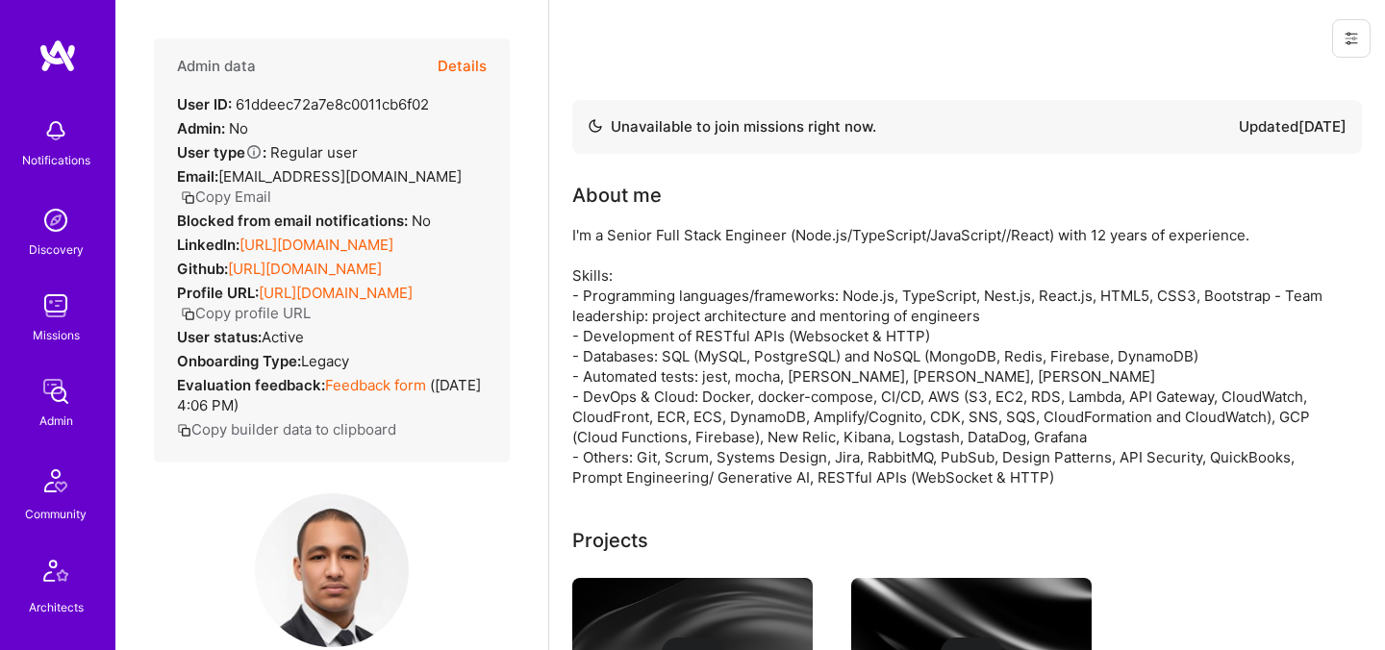
scroll to position [182, 0]
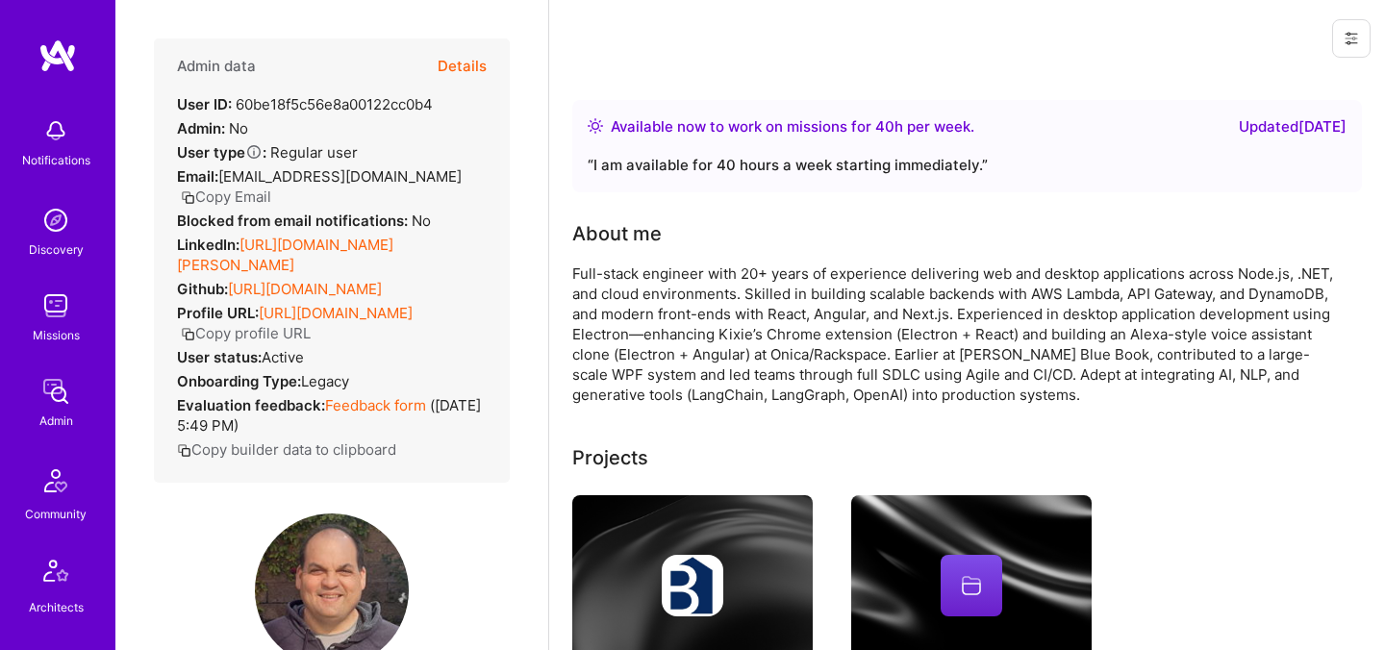
click at [451, 72] on button "Details" at bounding box center [462, 66] width 49 height 56
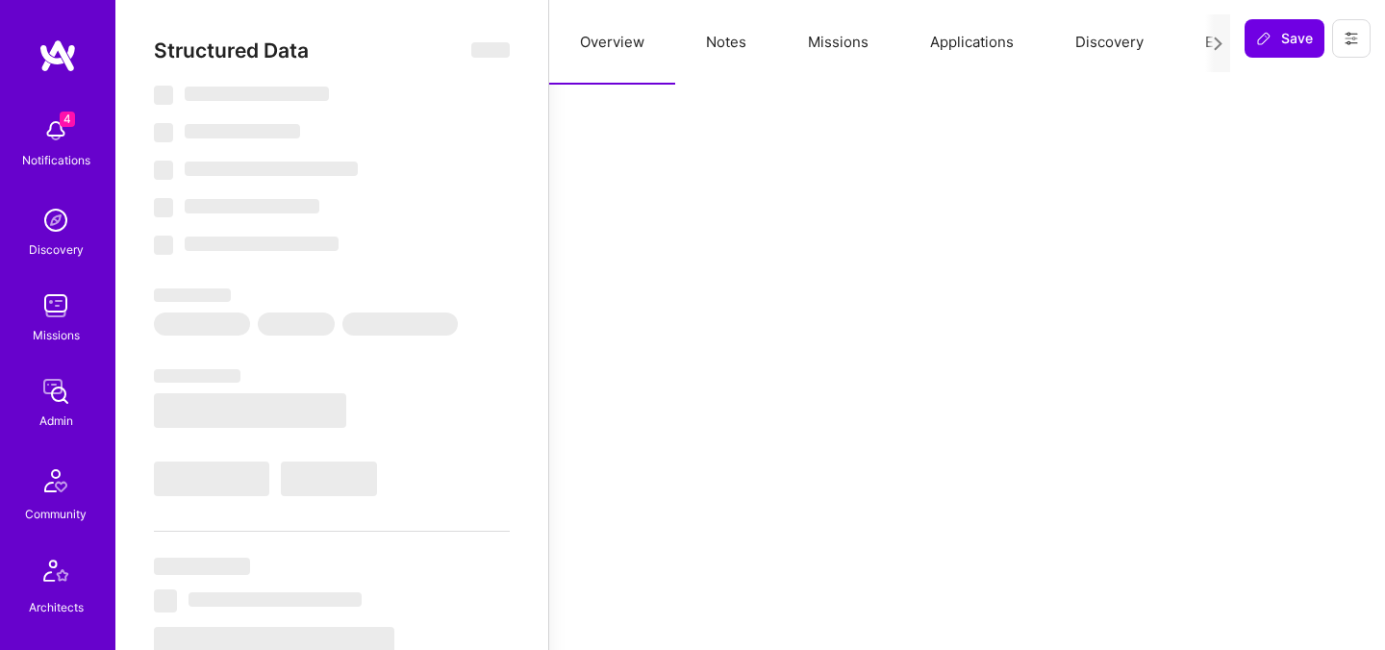
click at [949, 48] on button "Applications" at bounding box center [971, 42] width 145 height 85
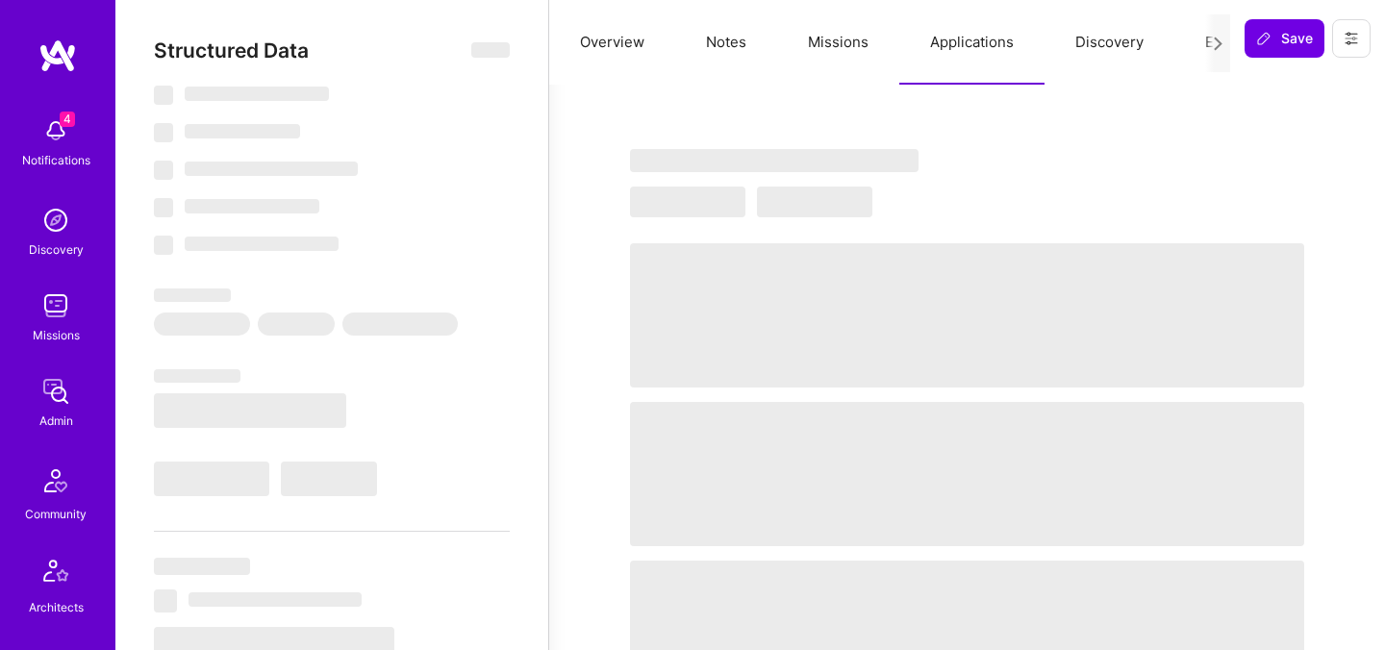
select select "Right Now"
select select "4"
select select "7"
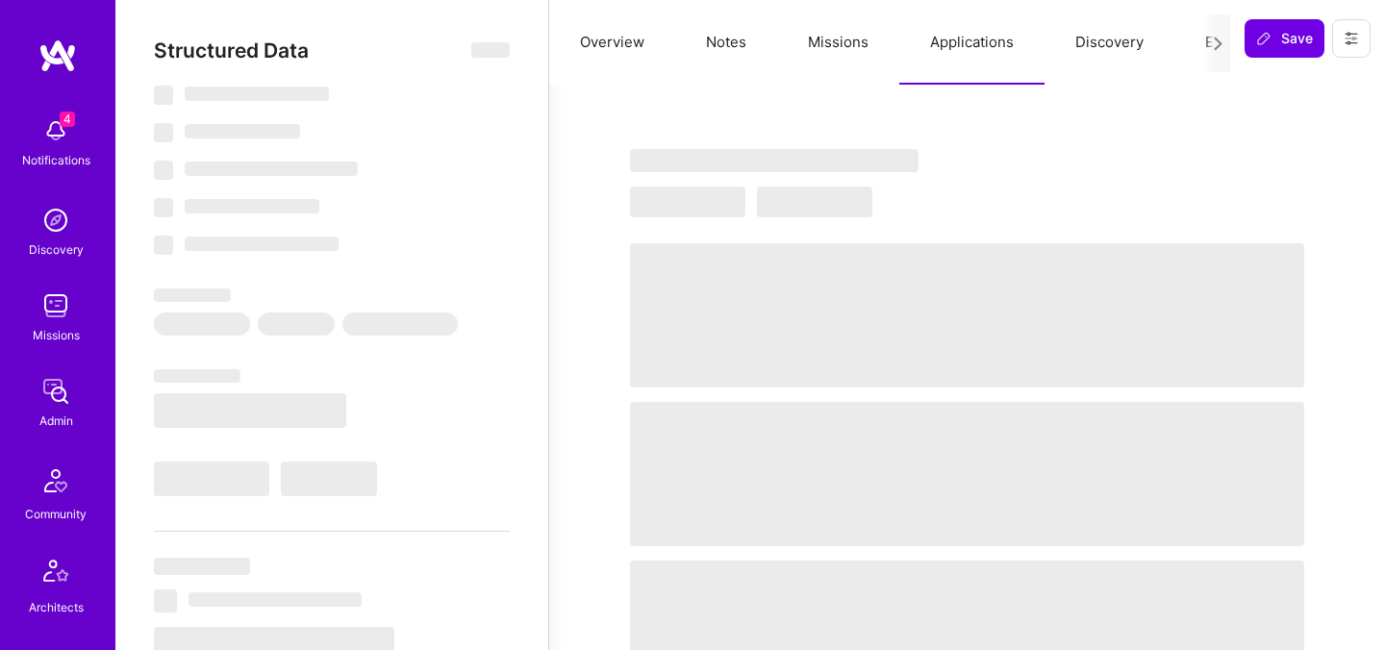
select select "US"
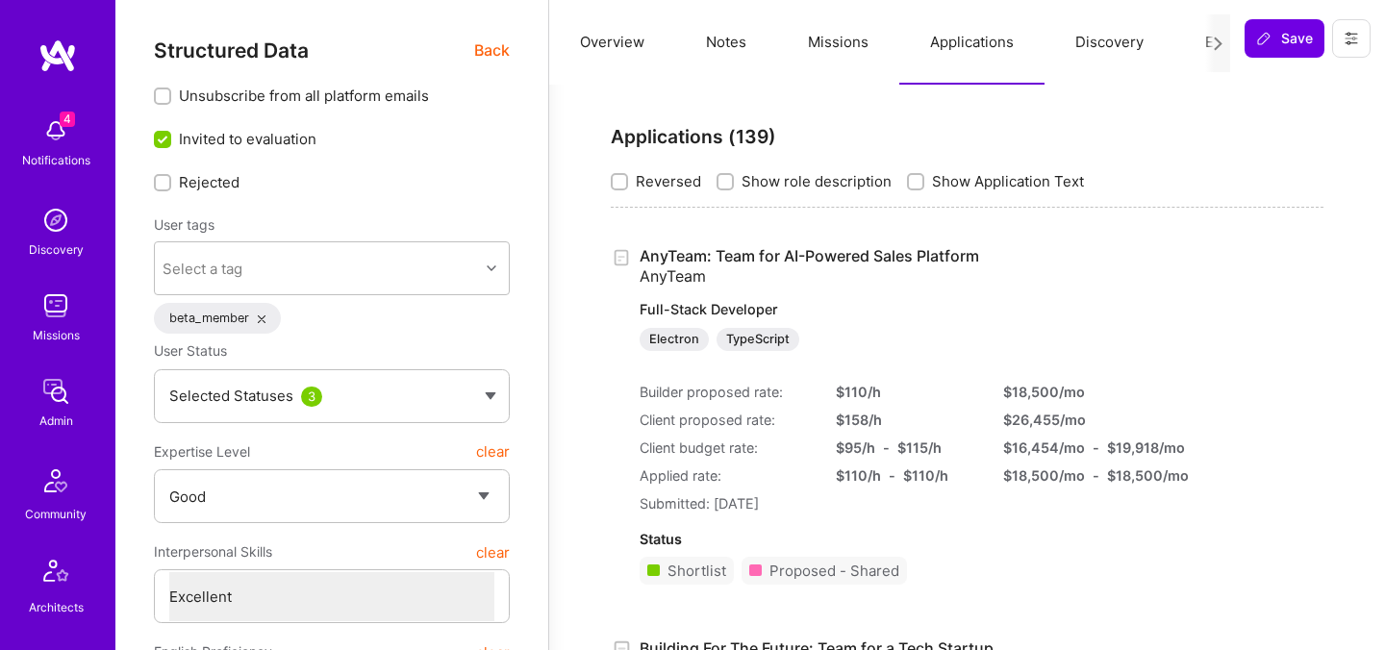
click at [710, 258] on link "AnyTeam: Team for AI-Powered Sales Platform AnyTeam Full-Stack Developer Electr…" at bounding box center [894, 298] width 508 height 105
